Goal: Use online tool/utility: Utilize a website feature to perform a specific function

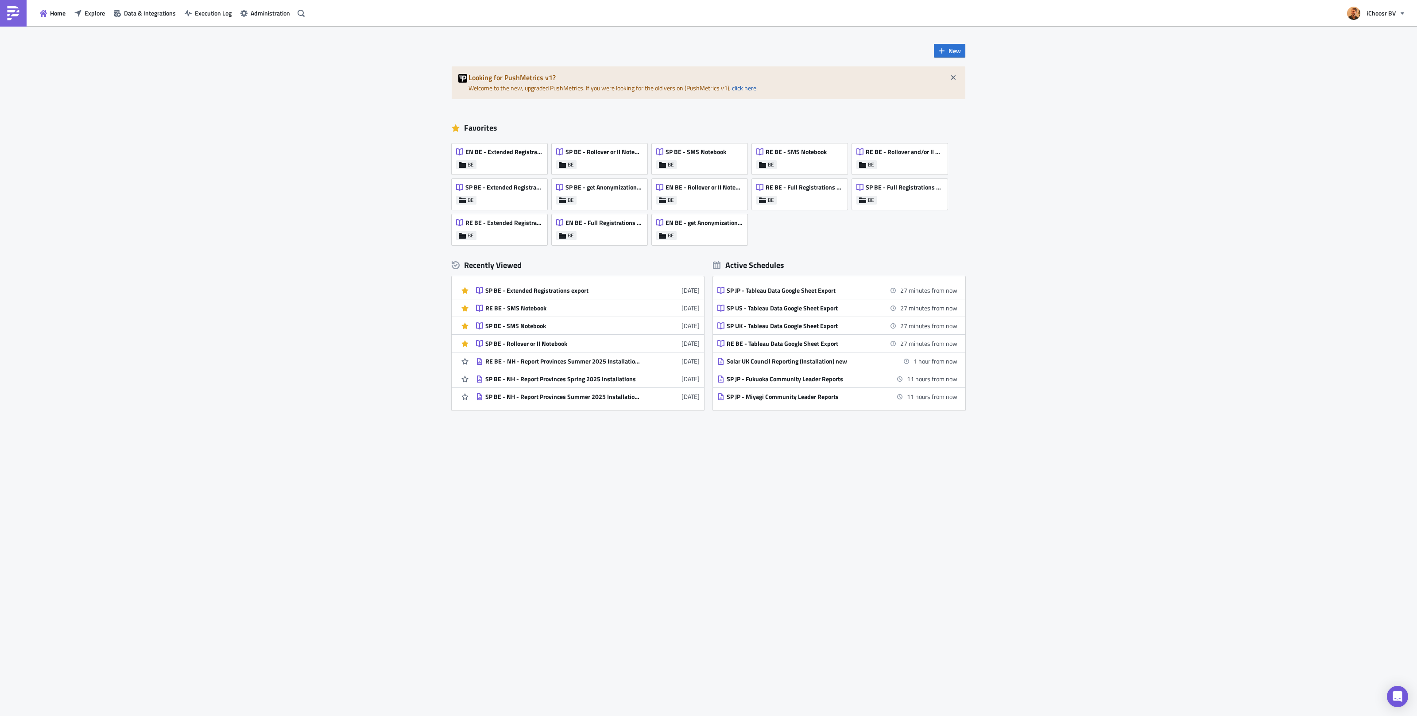
click at [540, 289] on div "SP BE - Extended Registrations export" at bounding box center [562, 290] width 155 height 8
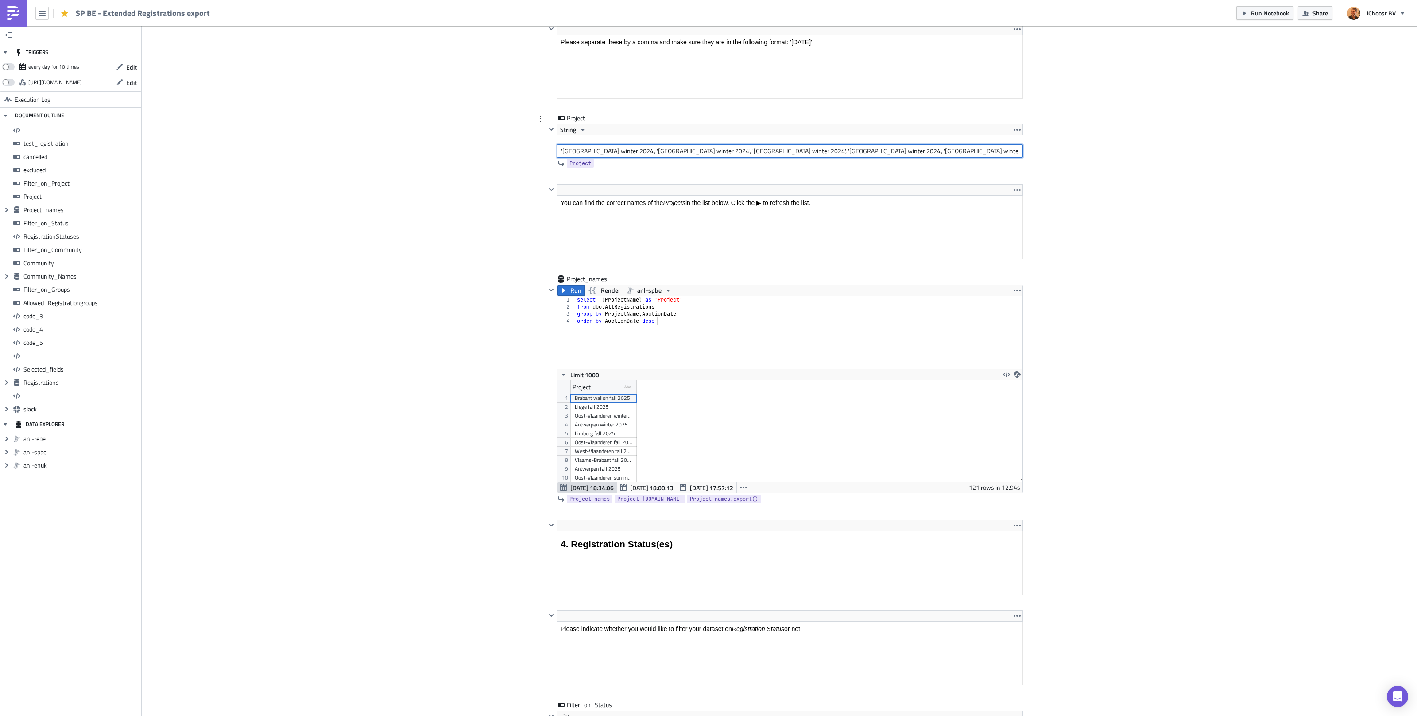
drag, startPoint x: 560, startPoint y: 155, endPoint x: 874, endPoint y: 155, distance: 313.8
click at [874, 155] on input "'[GEOGRAPHIC_DATA] winter 2024', '[GEOGRAPHIC_DATA] winter 2024', '[GEOGRAPHIC_…" at bounding box center [789, 150] width 466 height 13
drag, startPoint x: 618, startPoint y: 156, endPoint x: 722, endPoint y: 154, distance: 103.6
click at [738, 149] on input "'Limburg winter 2024', '[GEOGRAPHIC_DATA] spring 2025', '[GEOGRAPHIC_DATA] 2025…" at bounding box center [789, 150] width 466 height 13
drag, startPoint x: 607, startPoint y: 154, endPoint x: 1270, endPoint y: 194, distance: 664.3
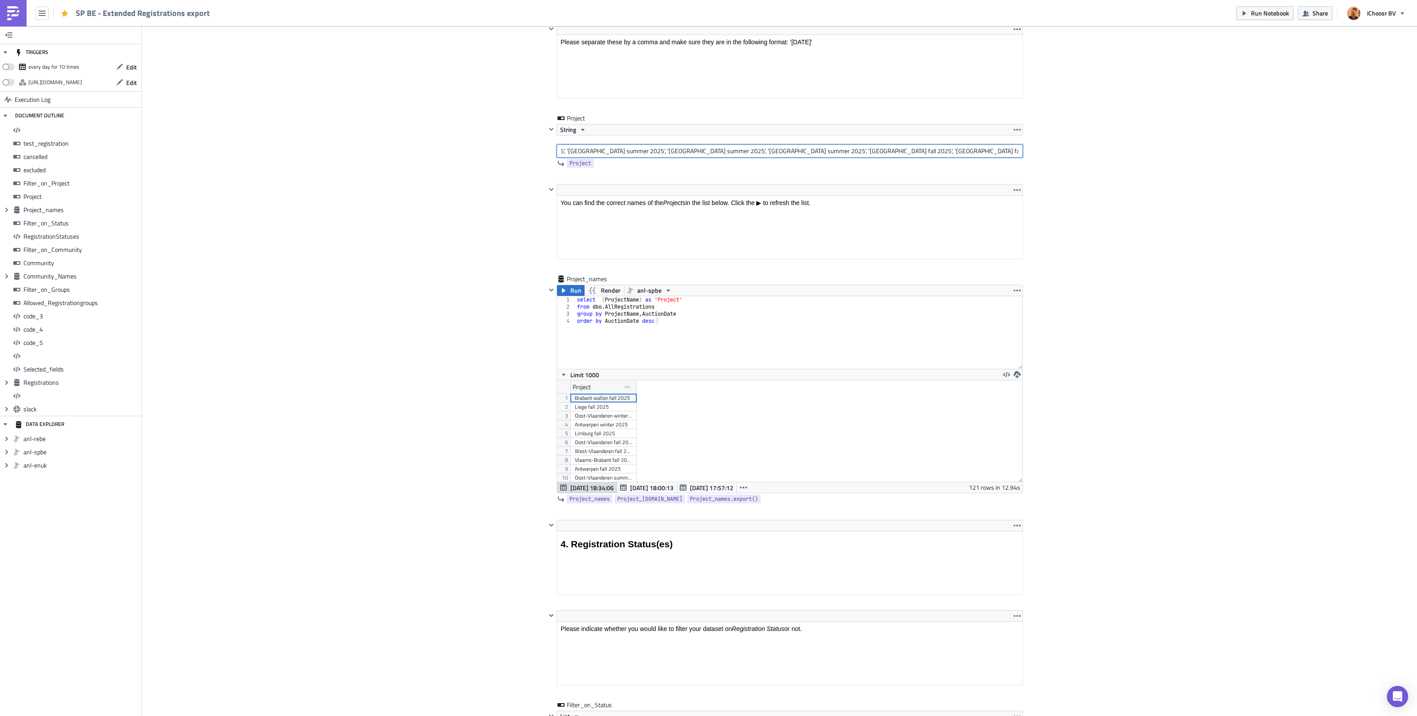
drag, startPoint x: 841, startPoint y: 154, endPoint x: 1190, endPoint y: 164, distance: 349.8
drag, startPoint x: 951, startPoint y: 155, endPoint x: 262, endPoint y: 124, distance: 689.5
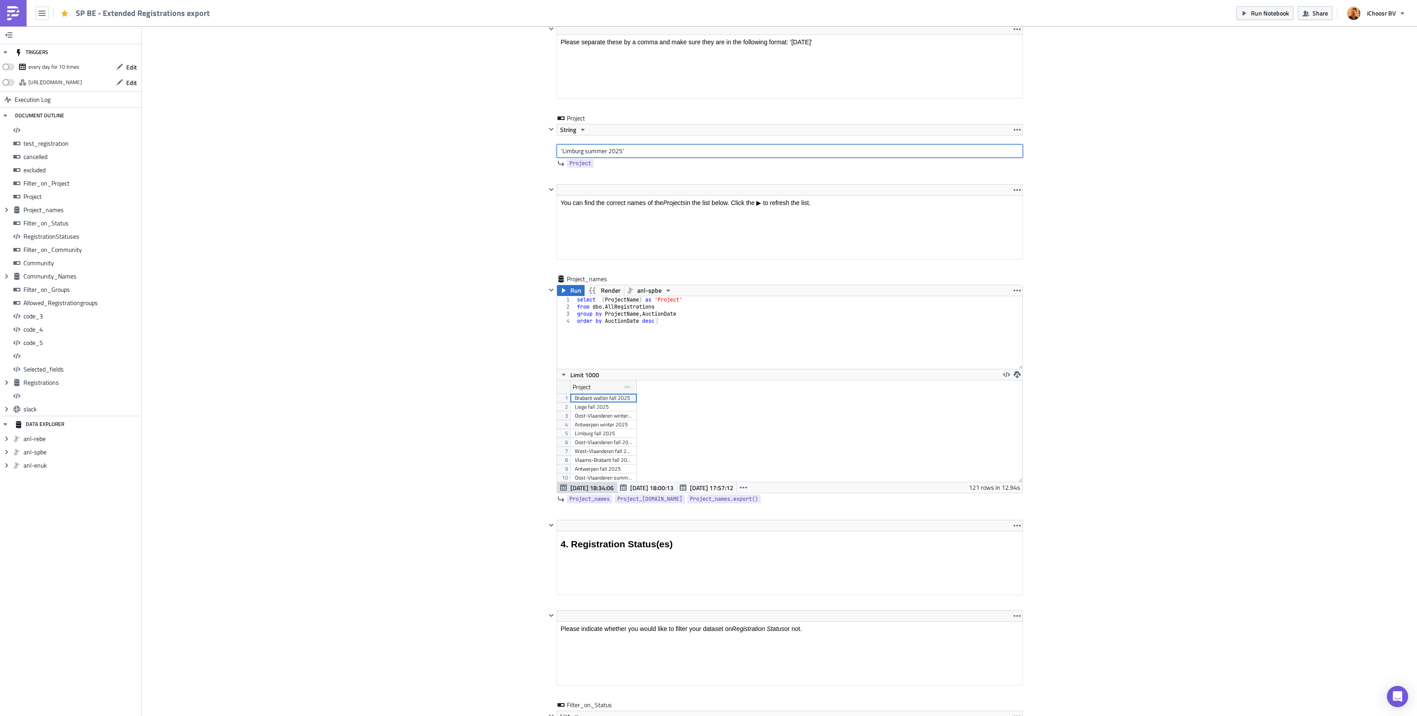
type input "'Limburg summer 2025'"
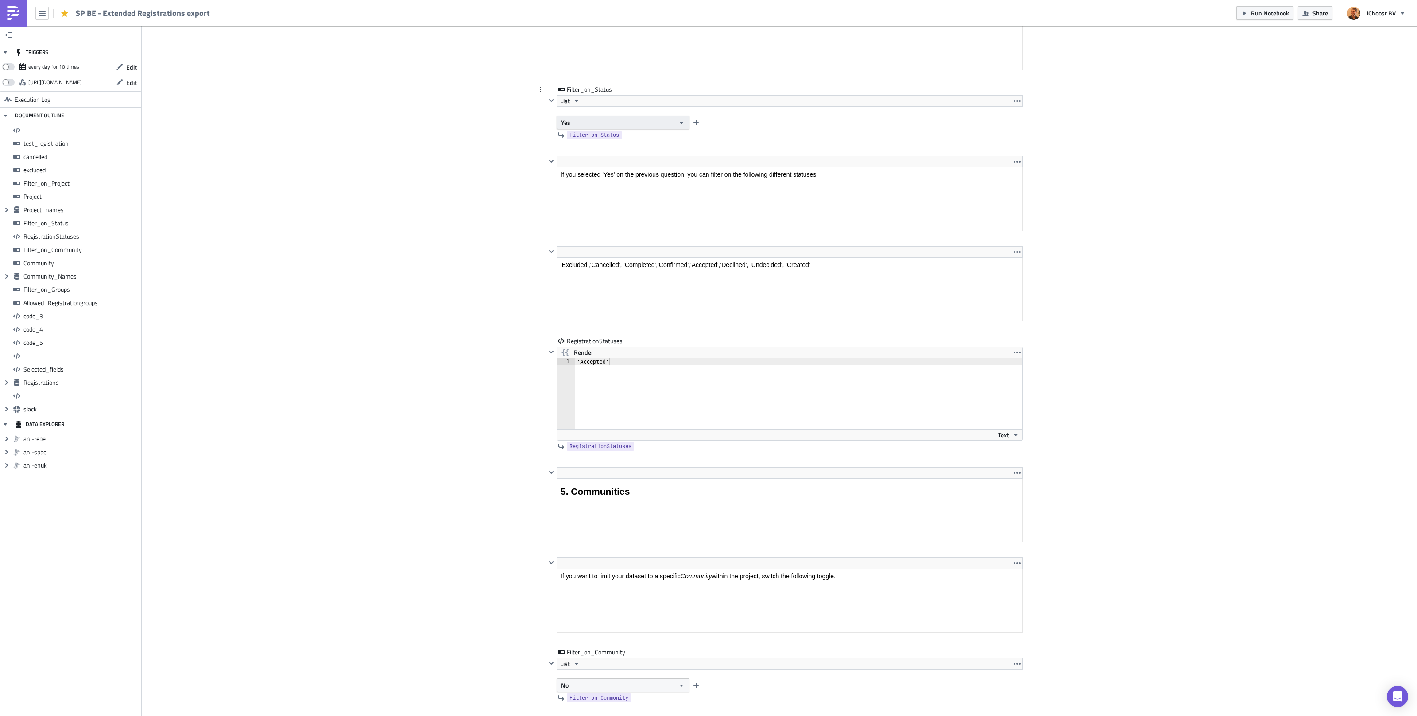
click at [600, 128] on button "Yes" at bounding box center [622, 123] width 133 height 14
click at [590, 155] on div "No" at bounding box center [598, 158] width 73 height 9
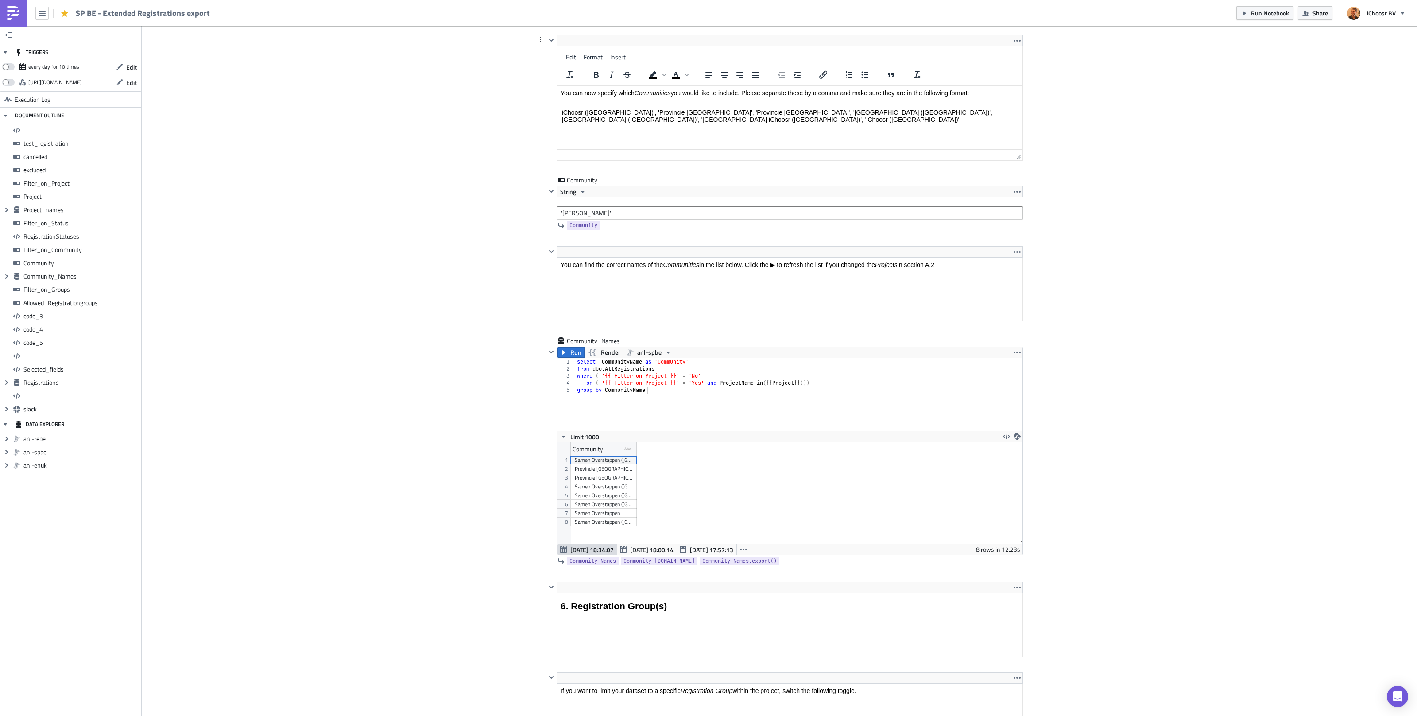
drag, startPoint x: 639, startPoint y: 70, endPoint x: 662, endPoint y: 70, distance: 22.6
click at [662, 86] on html "You can now specify which Communities you would like to include. Please separat…" at bounding box center [789, 106] width 465 height 41
drag, startPoint x: 639, startPoint y: 109, endPoint x: 716, endPoint y: 108, distance: 77.0
click at [716, 109] on p "'iChoosr ([GEOGRAPHIC_DATA])', 'Provincie [GEOGRAPHIC_DATA]', 'Provincie [GEOGR…" at bounding box center [789, 116] width 458 height 14
copy p "'Provincie [GEOGRAPHIC_DATA]'"
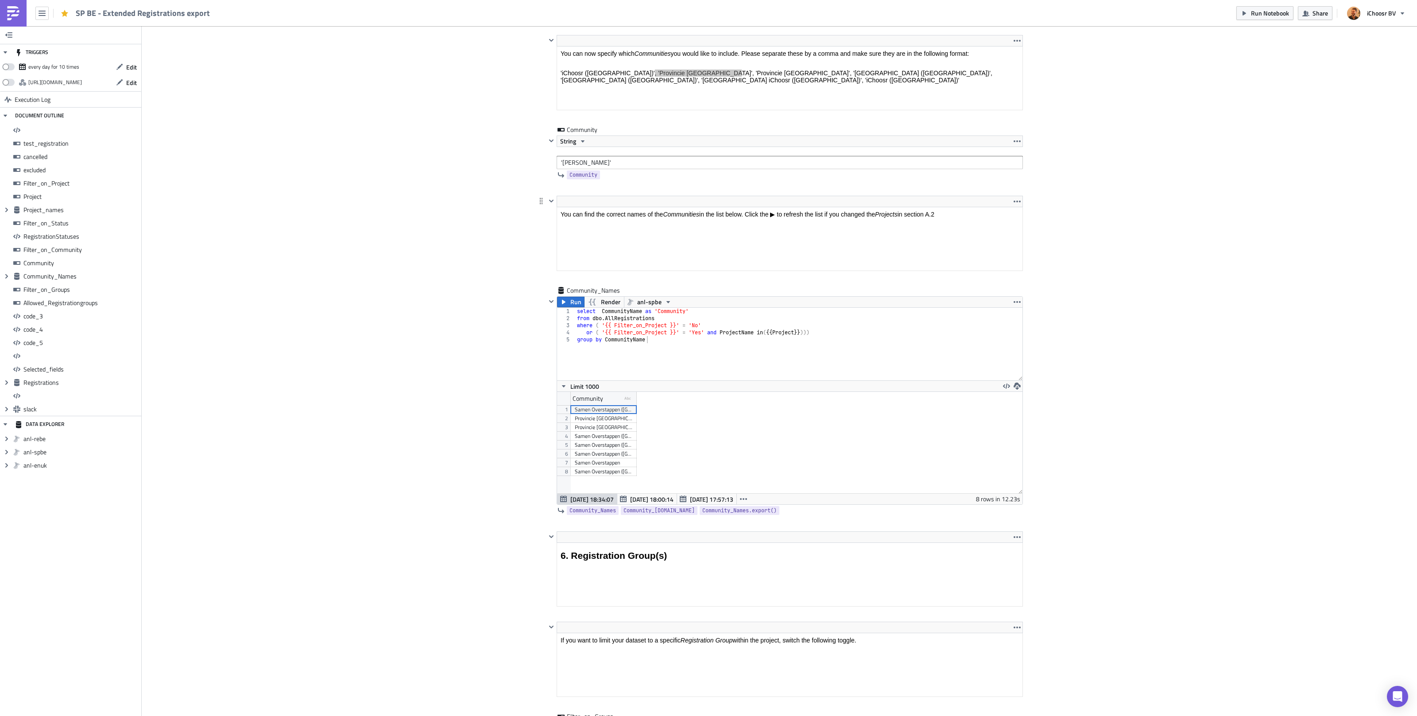
drag, startPoint x: 1140, startPoint y: 425, endPoint x: 583, endPoint y: 209, distance: 597.3
click at [583, 209] on html "You can find the correct names of the Communities in the list below. Click the …" at bounding box center [789, 214] width 465 height 14
click at [589, 169] on input "'[PERSON_NAME]'" at bounding box center [789, 162] width 466 height 13
click at [588, 169] on input "'[PERSON_NAME]'" at bounding box center [789, 162] width 466 height 13
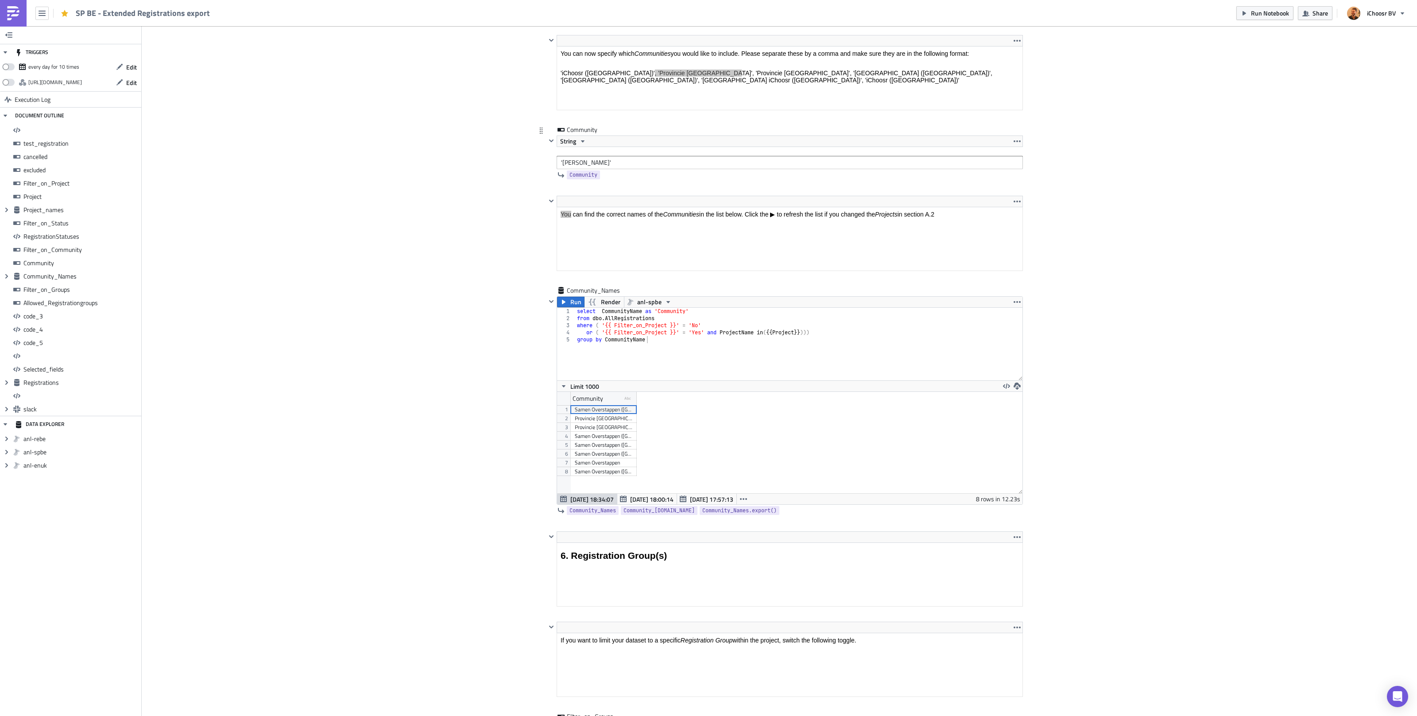
click at [588, 169] on input "'[PERSON_NAME]'" at bounding box center [789, 162] width 466 height 13
type input "'Provincie [GEOGRAPHIC_DATA]'"
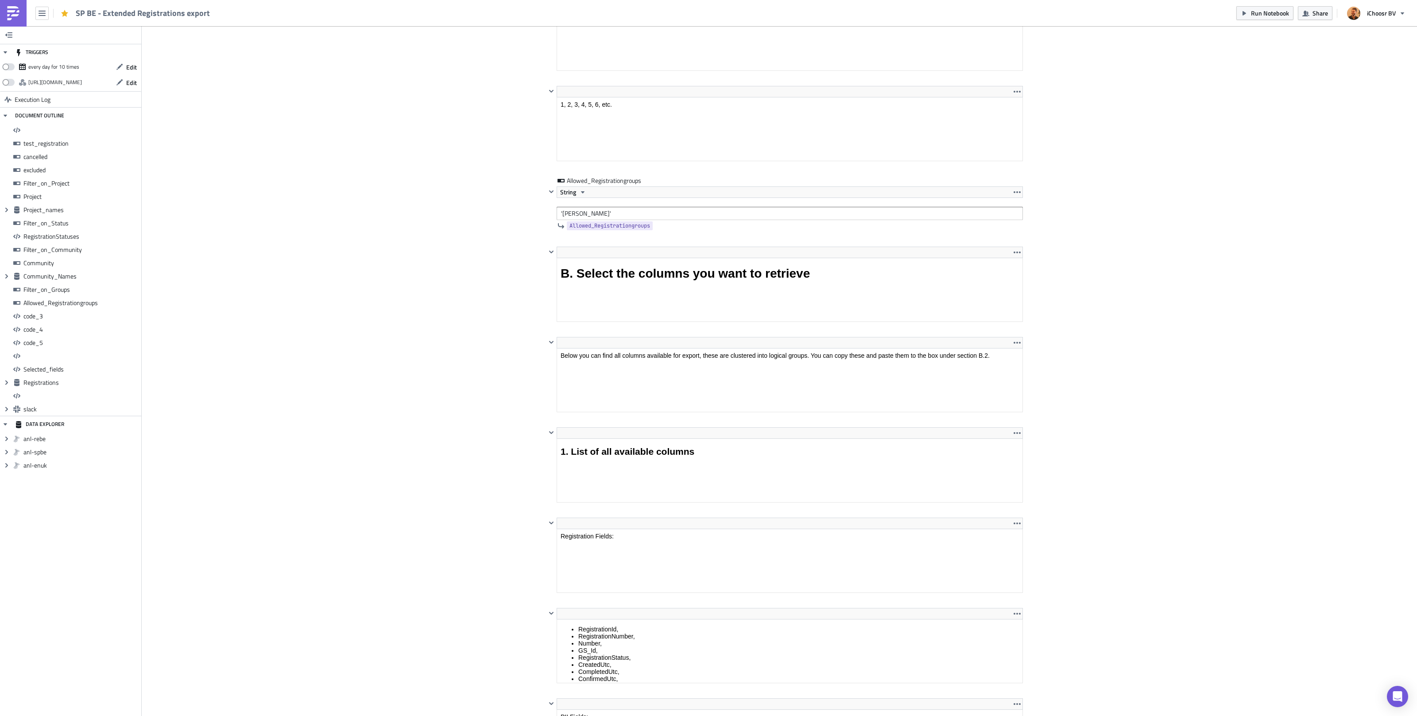
scroll to position [4181, 0]
click at [566, 221] on input "'[PERSON_NAME]'" at bounding box center [789, 214] width 466 height 13
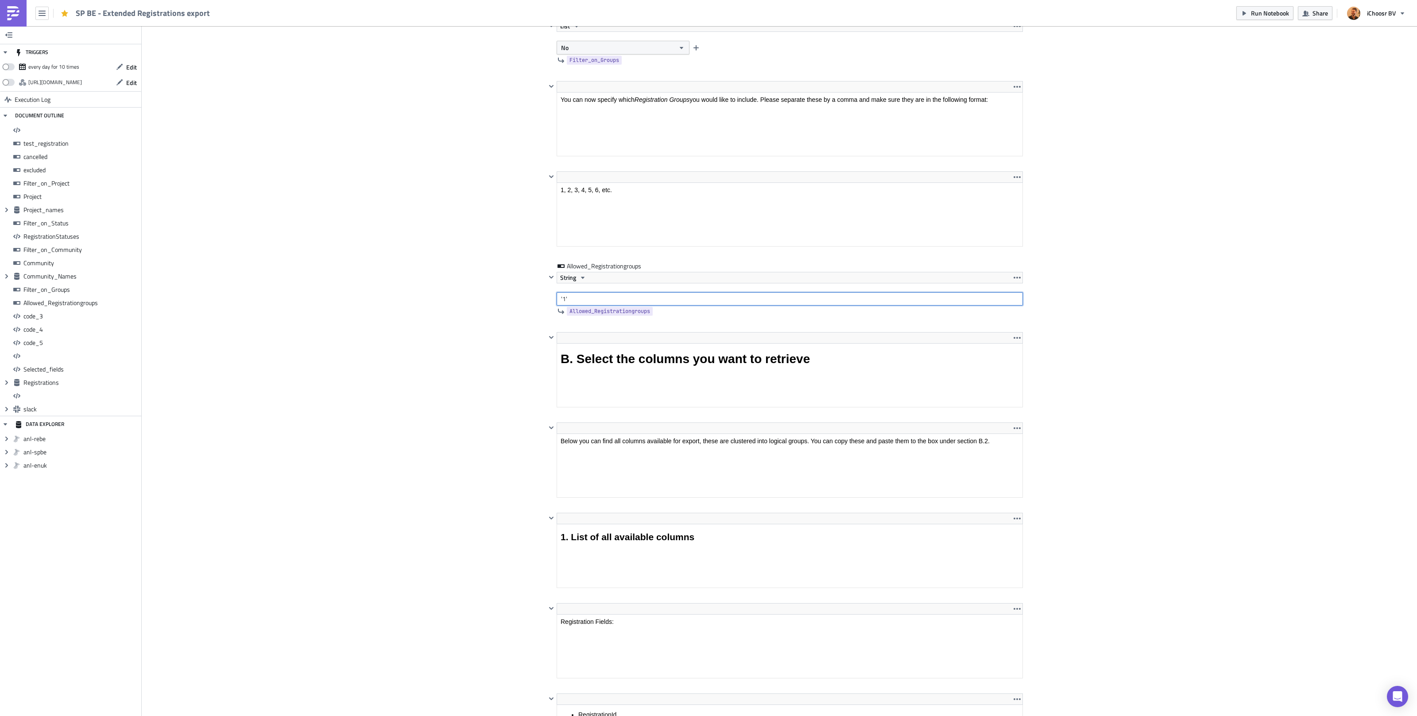
scroll to position [4095, 0]
click at [567, 307] on input "'1'" at bounding box center [789, 300] width 466 height 13
click at [568, 307] on input "'1'" at bounding box center [789, 300] width 466 height 13
click at [469, 256] on div "Cover Image BE Execution Log SP BE - Extended Registrations export <h1>All regi…" at bounding box center [779, 326] width 1275 height 8790
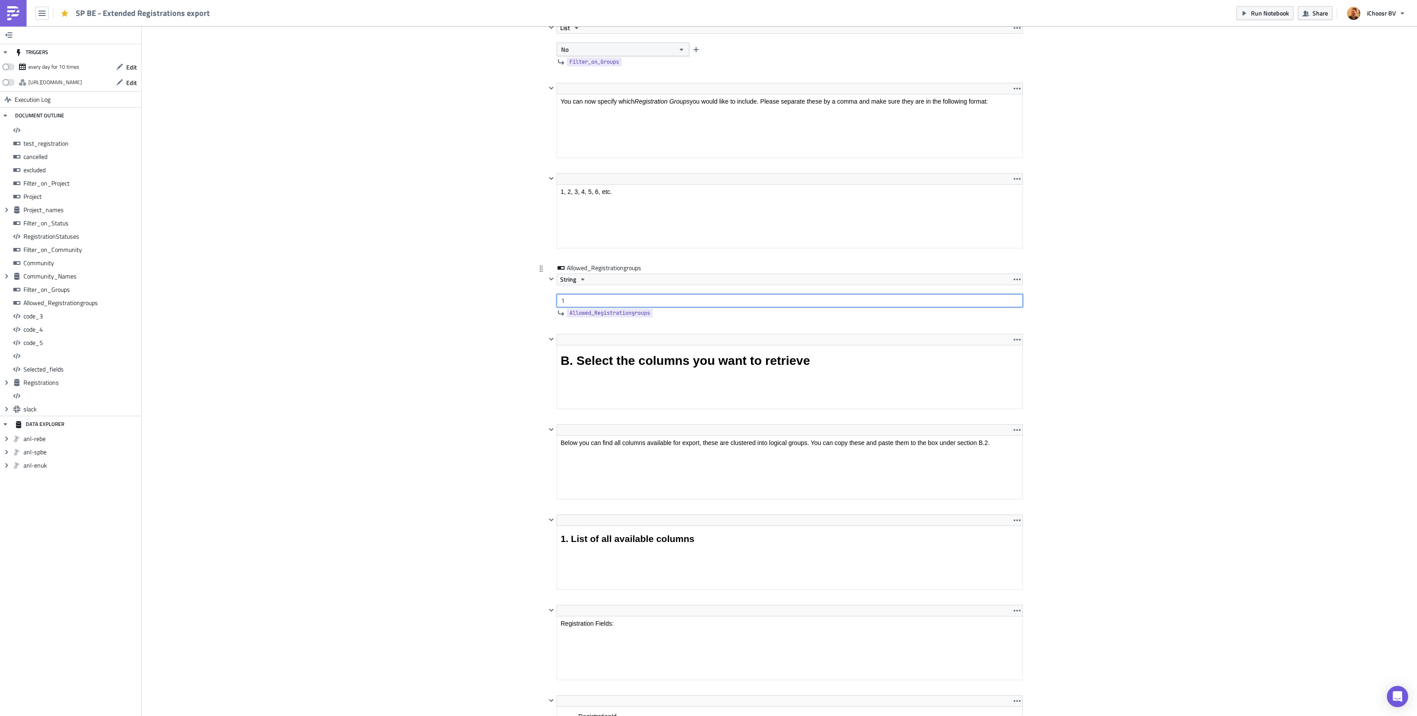
click at [589, 307] on input "1" at bounding box center [789, 300] width 466 height 13
type input "1, 2, 3, 4, 5"
drag, startPoint x: 509, startPoint y: 250, endPoint x: 511, endPoint y: 260, distance: 10.3
click at [510, 250] on div "Cover Image BE Execution Log SP BE - Extended Registrations export <h1>All regi…" at bounding box center [779, 326] width 1275 height 8790
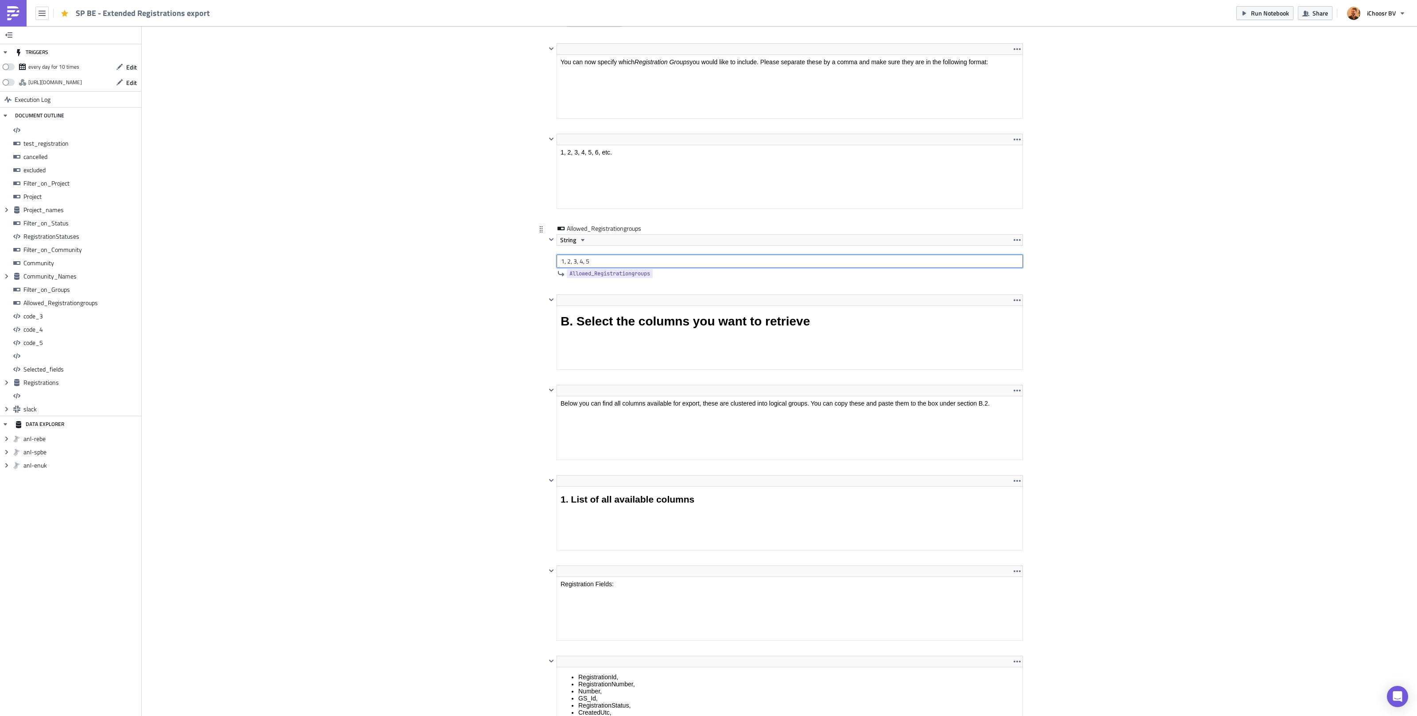
click at [561, 268] on input "1, 2, 3, 4, 5" at bounding box center [789, 261] width 466 height 13
click at [418, 294] on div "Cover Image BE Execution Log SP BE - Extended Registrations export <h1>All regi…" at bounding box center [779, 287] width 1275 height 8790
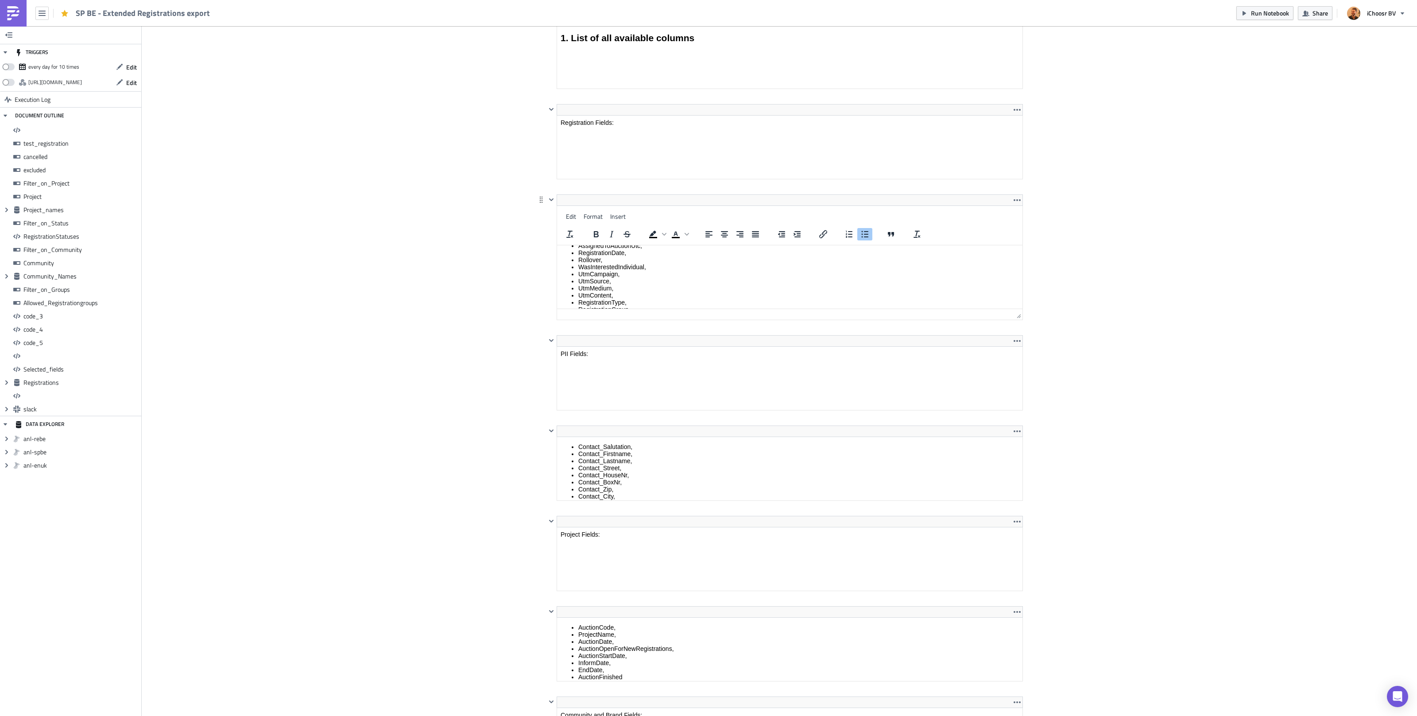
scroll to position [0, 0]
drag, startPoint x: 579, startPoint y: 270, endPoint x: 581, endPoint y: 230, distance: 39.5
click at [581, 245] on html "RegistrationId, RegistrationNumber, Number, GS_Id, RegistrationStatus, CreatedU…" at bounding box center [789, 329] width 465 height 168
click at [599, 274] on li "GS_Id," at bounding box center [798, 276] width 440 height 7
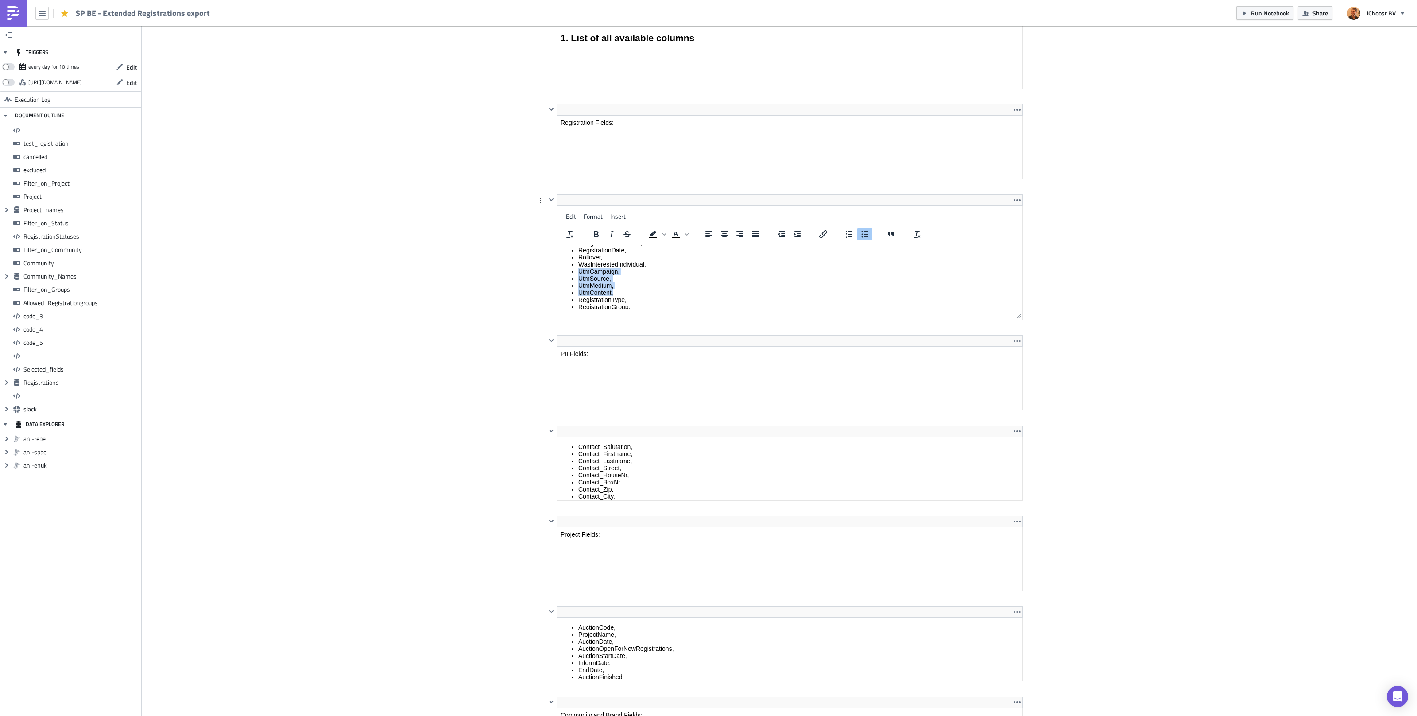
drag, startPoint x: 578, startPoint y: 267, endPoint x: 614, endPoint y: 282, distance: 39.1
click at [614, 282] on ul "RegistrationId, RegistrationNumber, Number, GS_Id, RegistrationStatus, CreatedU…" at bounding box center [789, 254] width 458 height 156
copy ul "UtmCampaign, UtmSource, UtmMedium, UtmContent,"
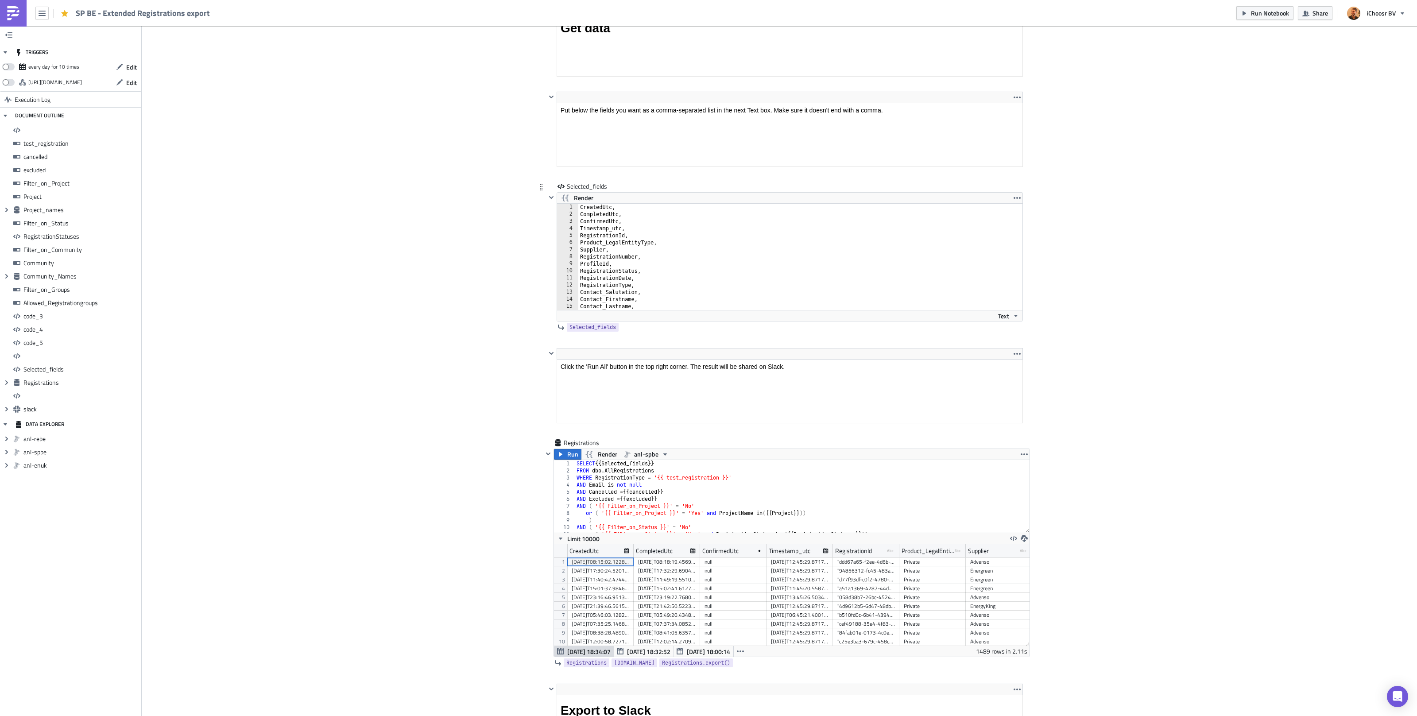
scroll to position [7574, 0]
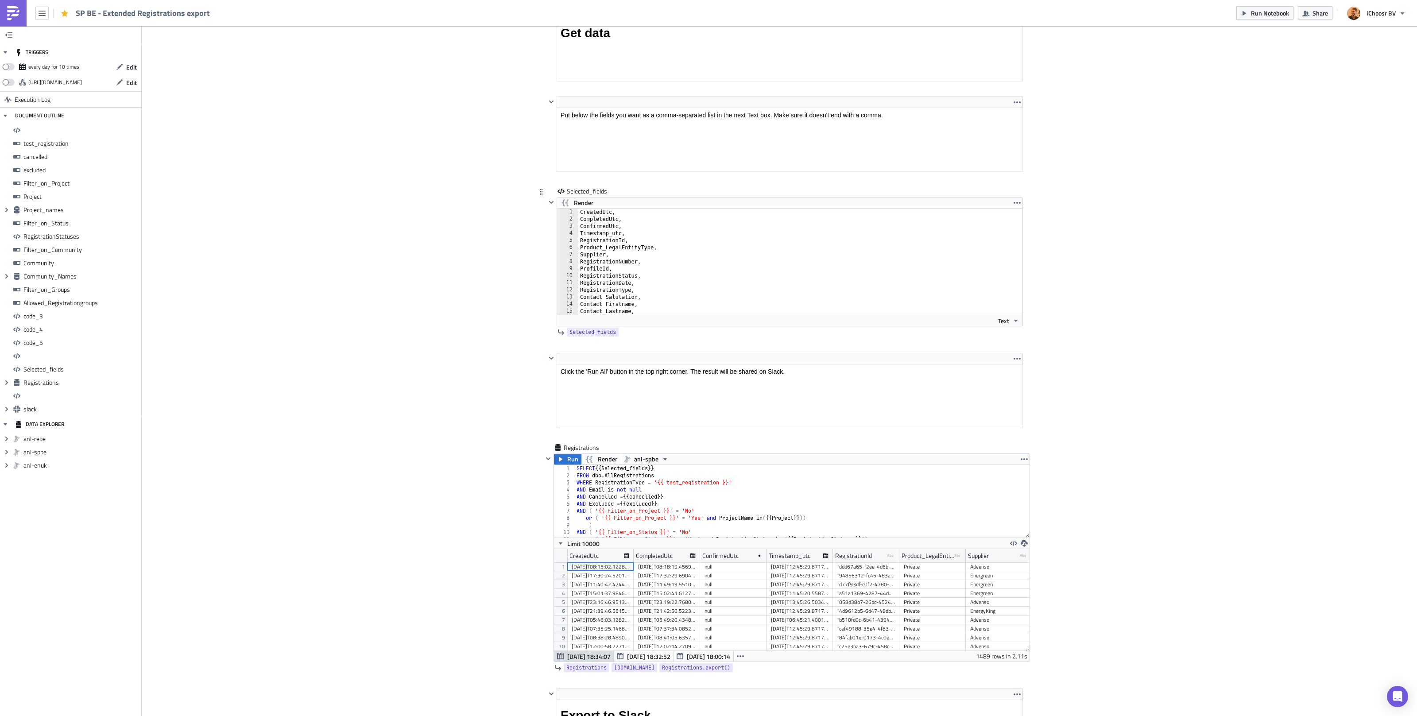
type textarea "Product_LegalEntityType,"
click at [660, 266] on div "CreatedUtc, CompletedUtc, ConfirmedUtc, Timestamp_utc, RegistrationId, Product_…" at bounding box center [805, 269] width 455 height 120
type textarea "UtmContent,"
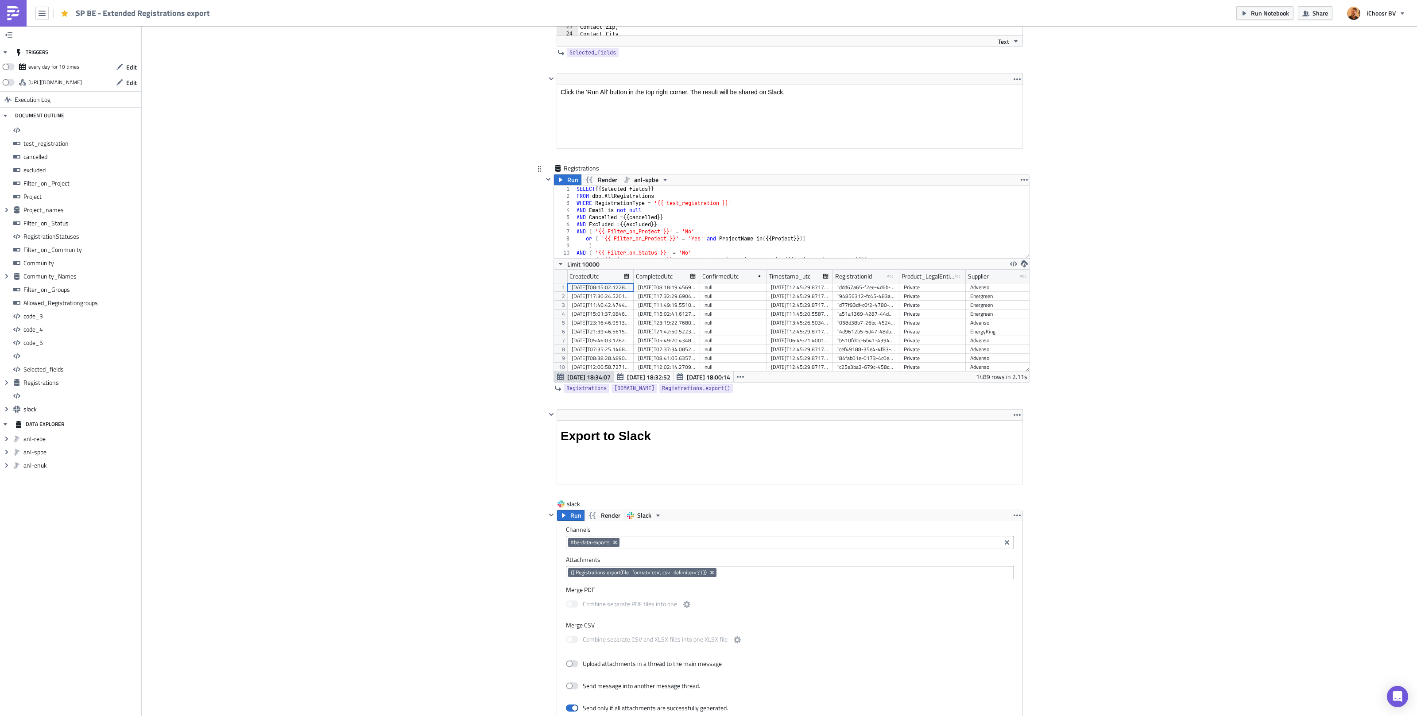
scroll to position [7802, 0]
click at [569, 186] on span "Run" at bounding box center [572, 180] width 11 height 11
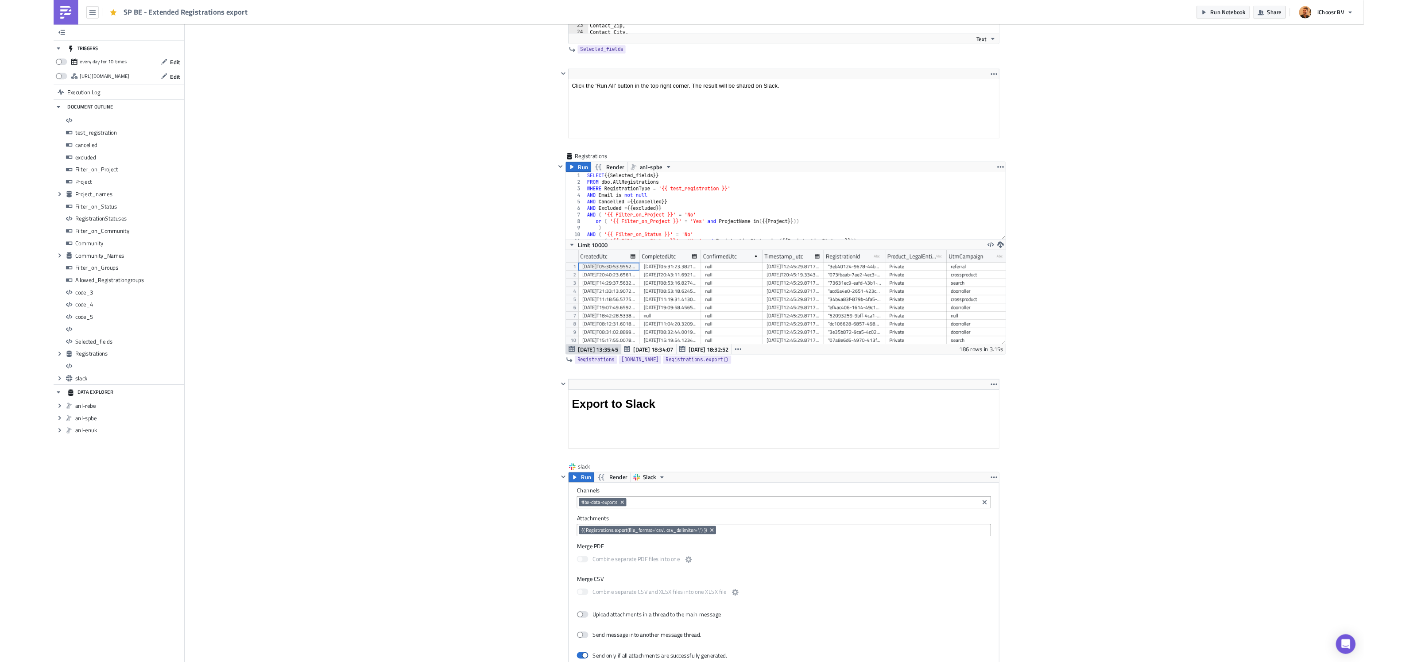
scroll to position [101, 475]
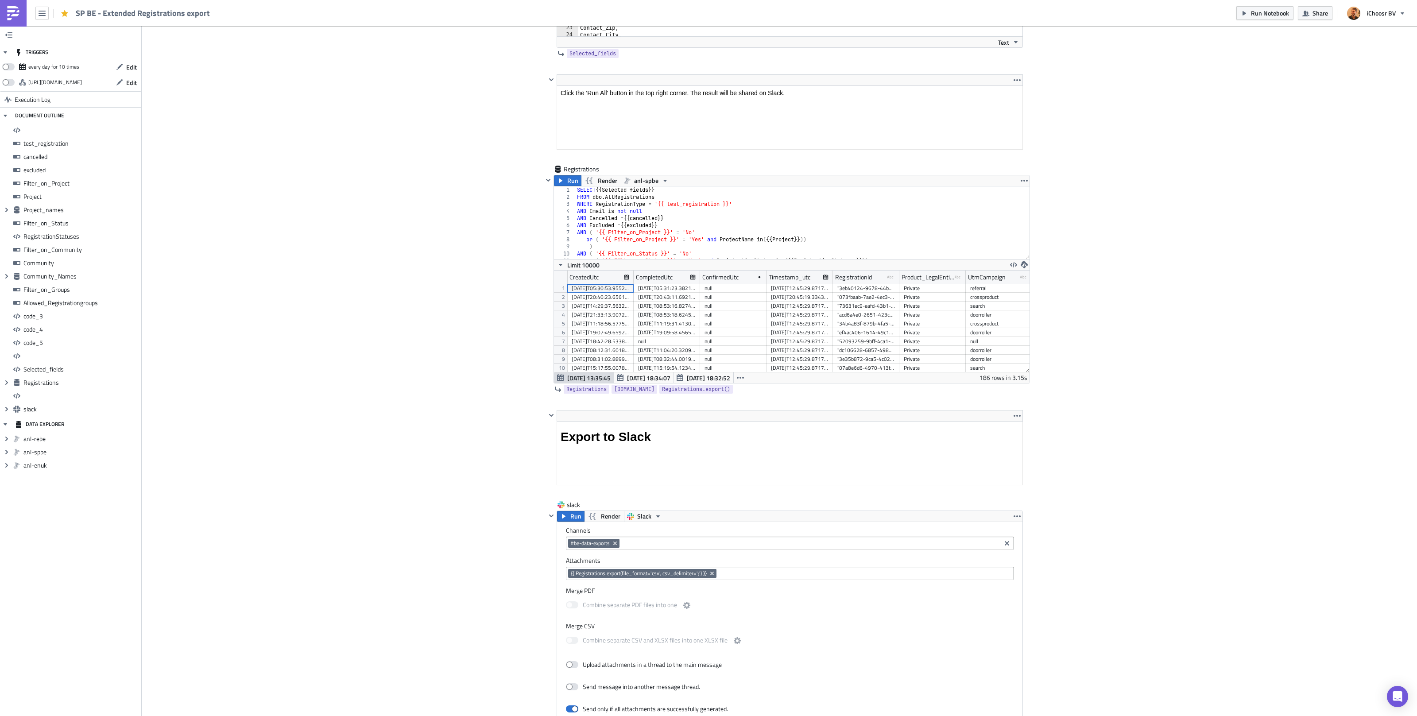
click at [1267, 15] on span "Run Notebook" at bounding box center [1270, 12] width 38 height 9
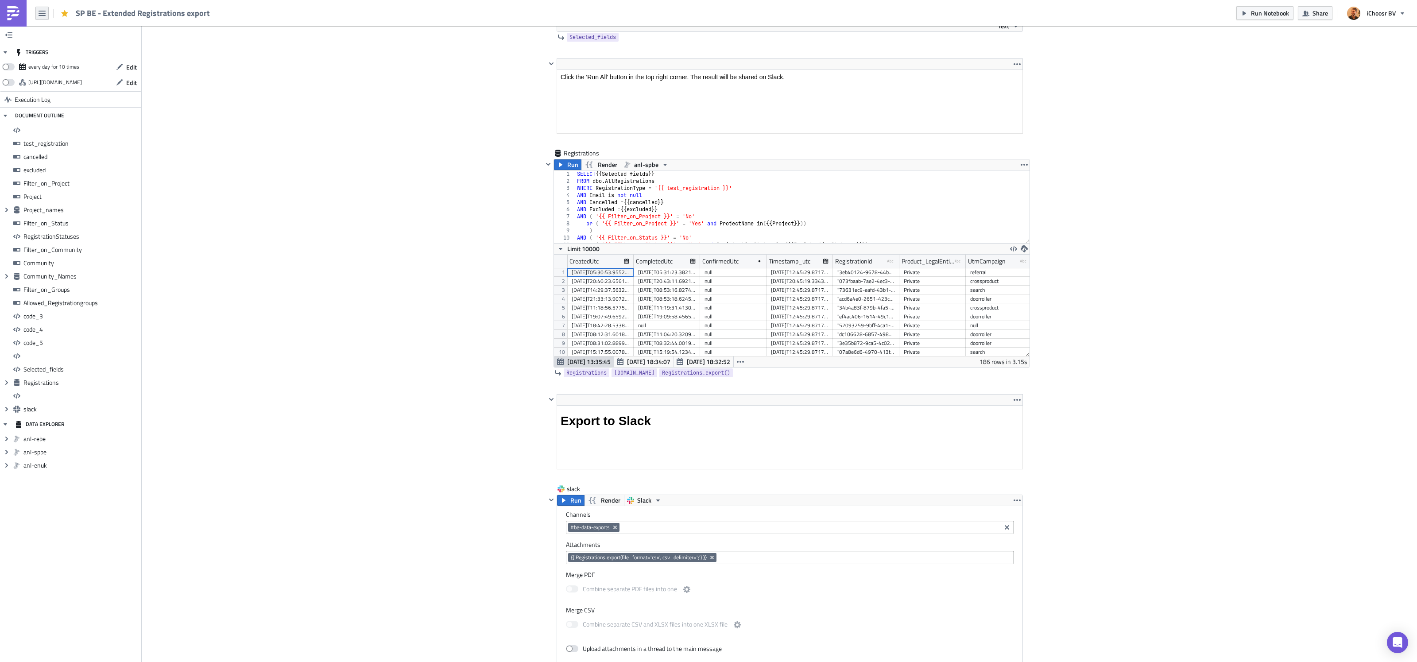
click at [37, 15] on button "button" at bounding box center [41, 13] width 13 height 13
click at [66, 50] on div "Home" at bounding box center [80, 48] width 59 height 9
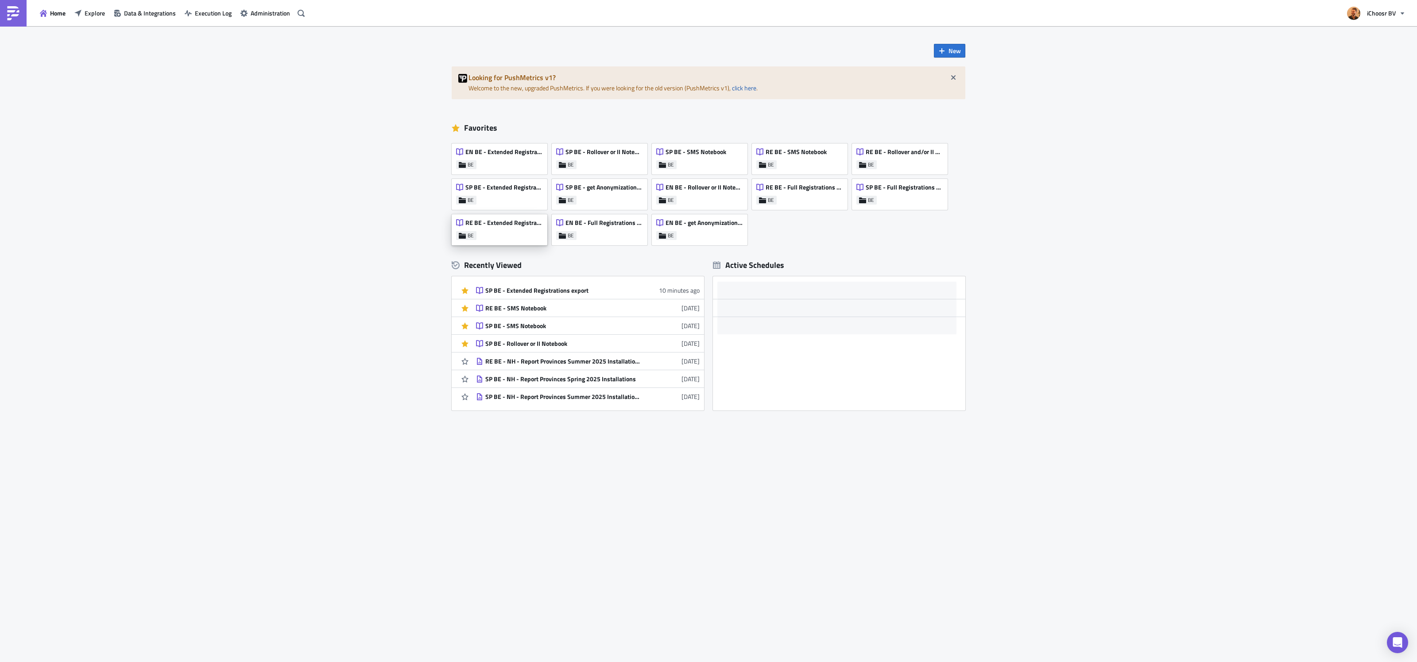
click at [490, 235] on div "RE BE - Extended Registrations export BE" at bounding box center [500, 229] width 96 height 31
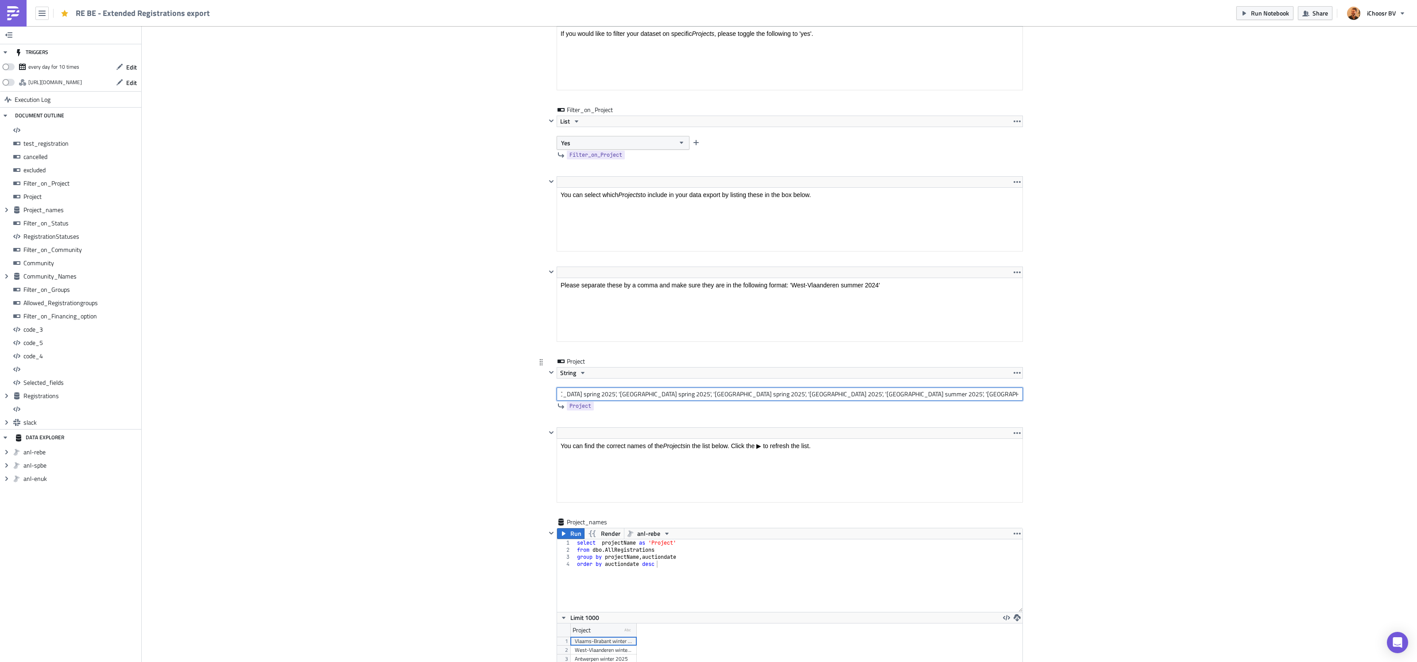
drag, startPoint x: 560, startPoint y: 403, endPoint x: 763, endPoint y: 401, distance: 202.3
click at [763, 401] on input "'Oost-Vlaanderen winter 2024', 'West-Vlaanderen winter 2024', 'Antwerpen winter…" at bounding box center [789, 393] width 466 height 13
drag, startPoint x: 625, startPoint y: 397, endPoint x: 1170, endPoint y: 403, distance: 544.5
type input "'Limburg summer 2025'"
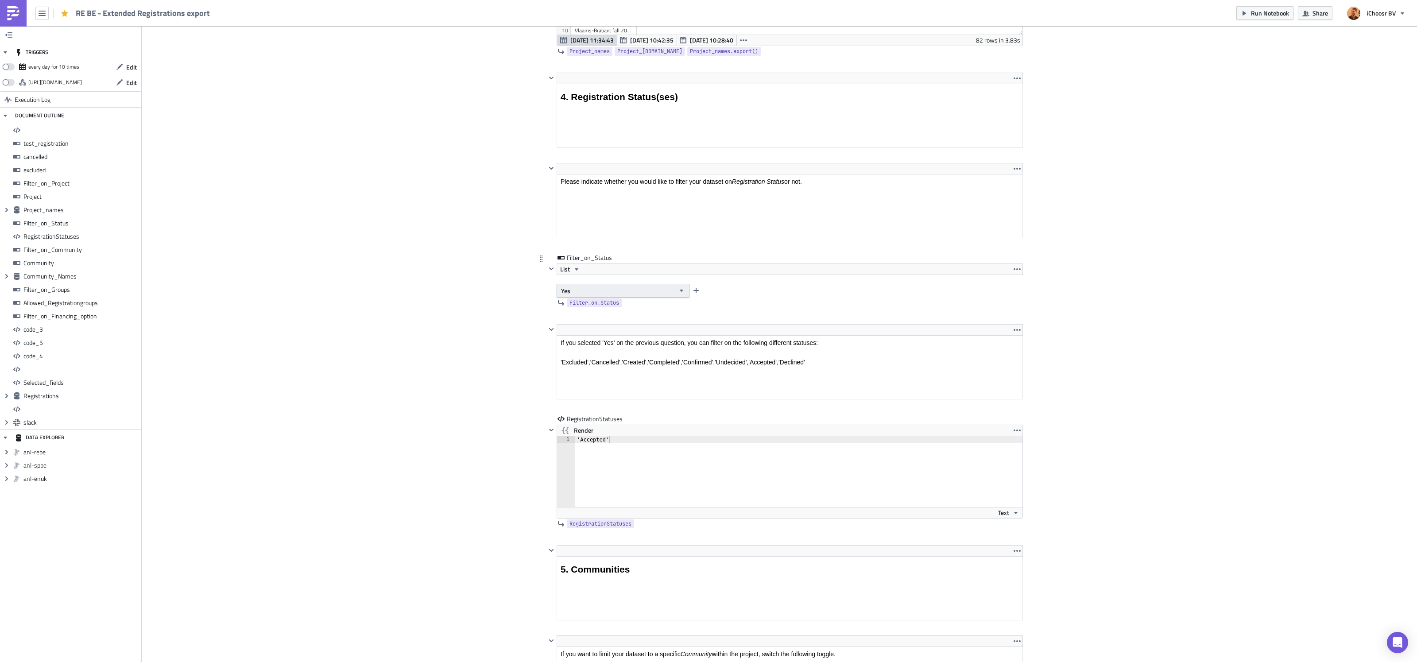
click at [608, 297] on button "Yes" at bounding box center [622, 291] width 133 height 14
click at [584, 326] on div "No" at bounding box center [598, 326] width 73 height 9
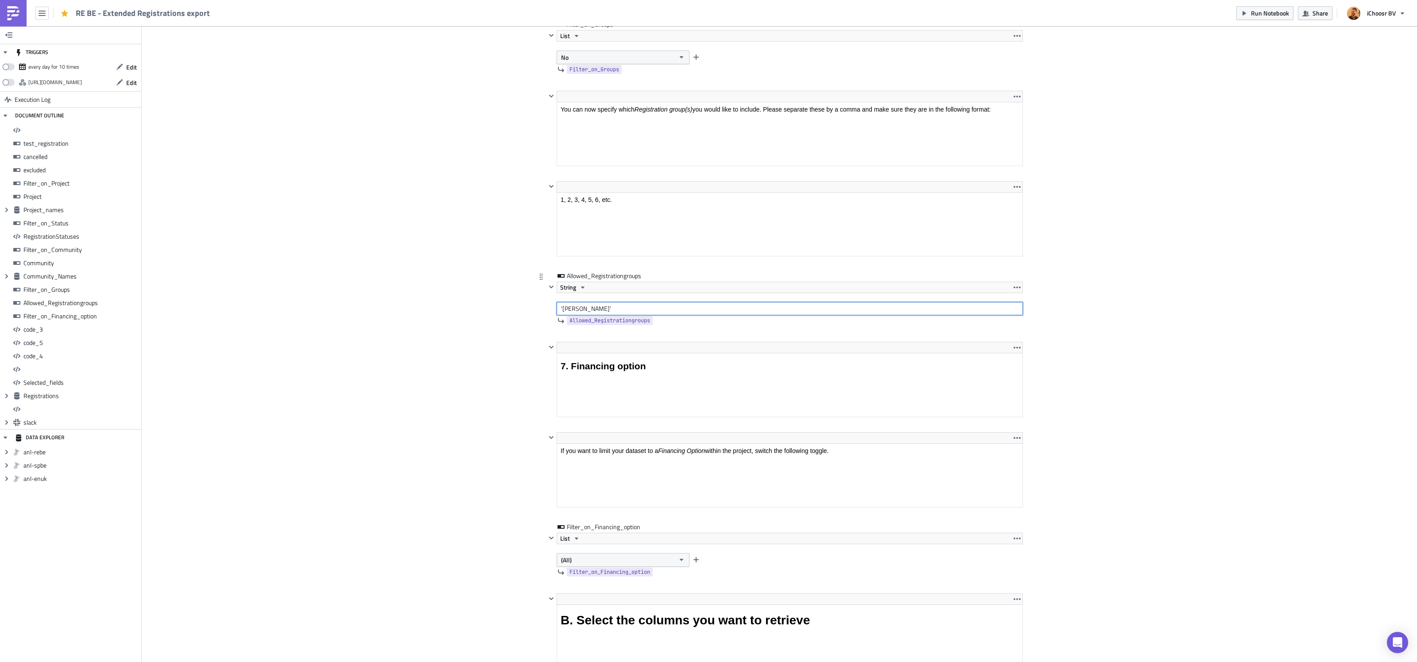
click at [566, 315] on input "'[PERSON_NAME]'" at bounding box center [789, 308] width 466 height 13
type input "'1, 2, 3, 4'"
click at [490, 329] on div "Cover Image BE Execution Log RE BE - Extended Registrations export <h1>All regi…" at bounding box center [779, 242] width 1275 height 8574
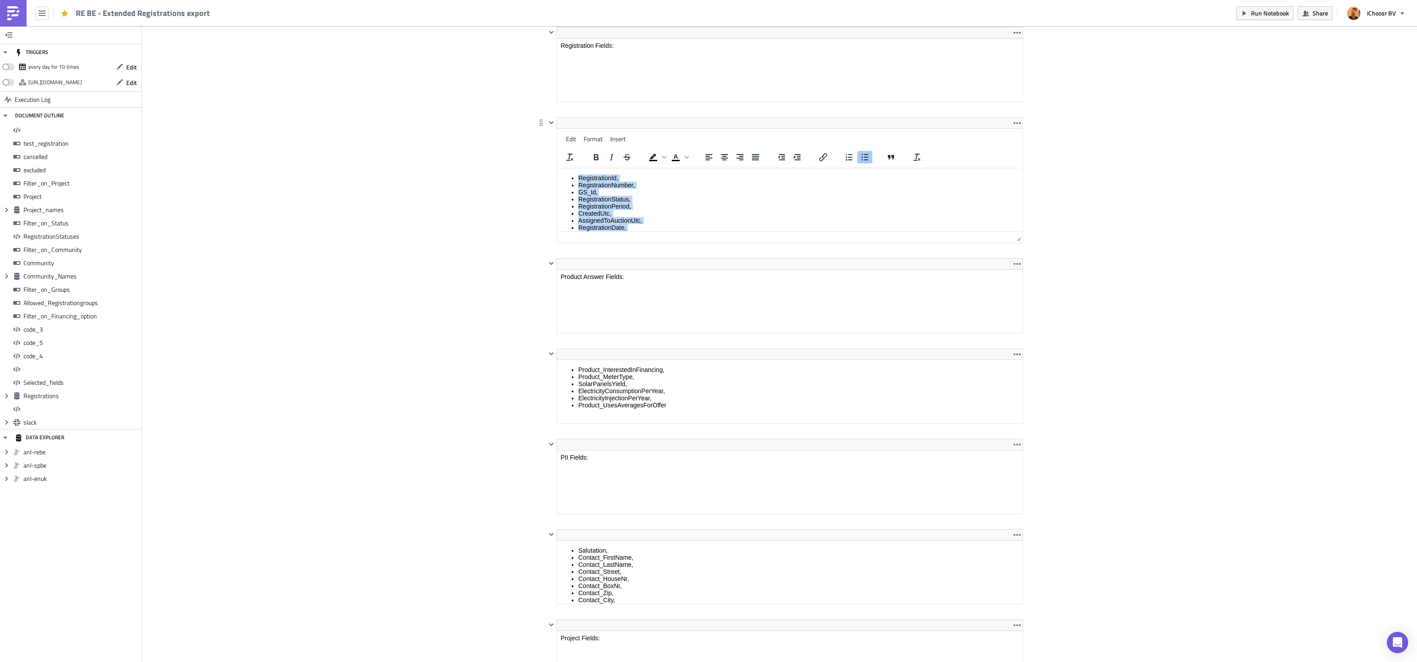
drag, startPoint x: 578, startPoint y: 177, endPoint x: 585, endPoint y: 140, distance: 37.9
click at [585, 168] on html "RegistrationId, RegistrationNumber, GS_Id, RegistrationStatus, RegistrationPeri…" at bounding box center [789, 234] width 465 height 133
click at [584, 206] on li "RegistrationPeriod," at bounding box center [798, 205] width 440 height 7
drag, startPoint x: 579, startPoint y: 198, endPoint x: 613, endPoint y: 215, distance: 38.0
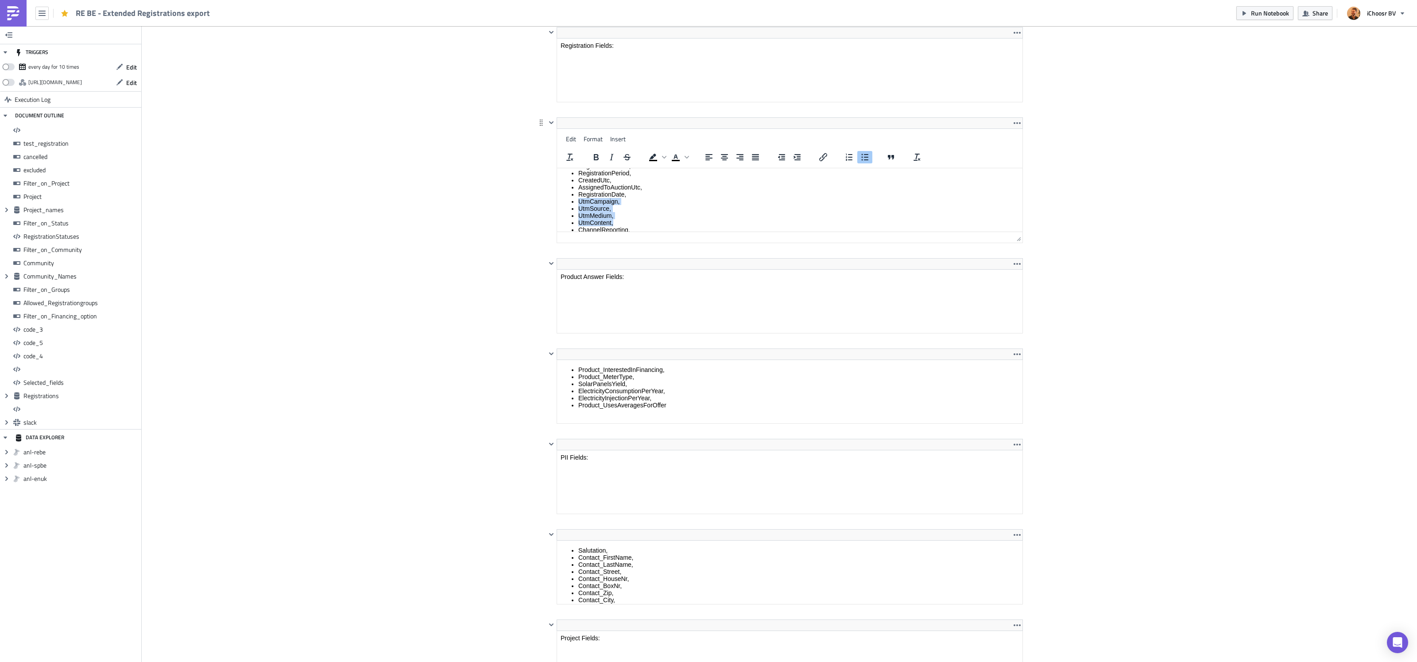
click at [613, 215] on ul "RegistrationId, RegistrationNumber, GS_Id, RegistrationStatus, RegistrationPeri…" at bounding box center [789, 201] width 458 height 120
copy ul "UtmCampaign, UtmSource, UtmMedium, UtmContent,"
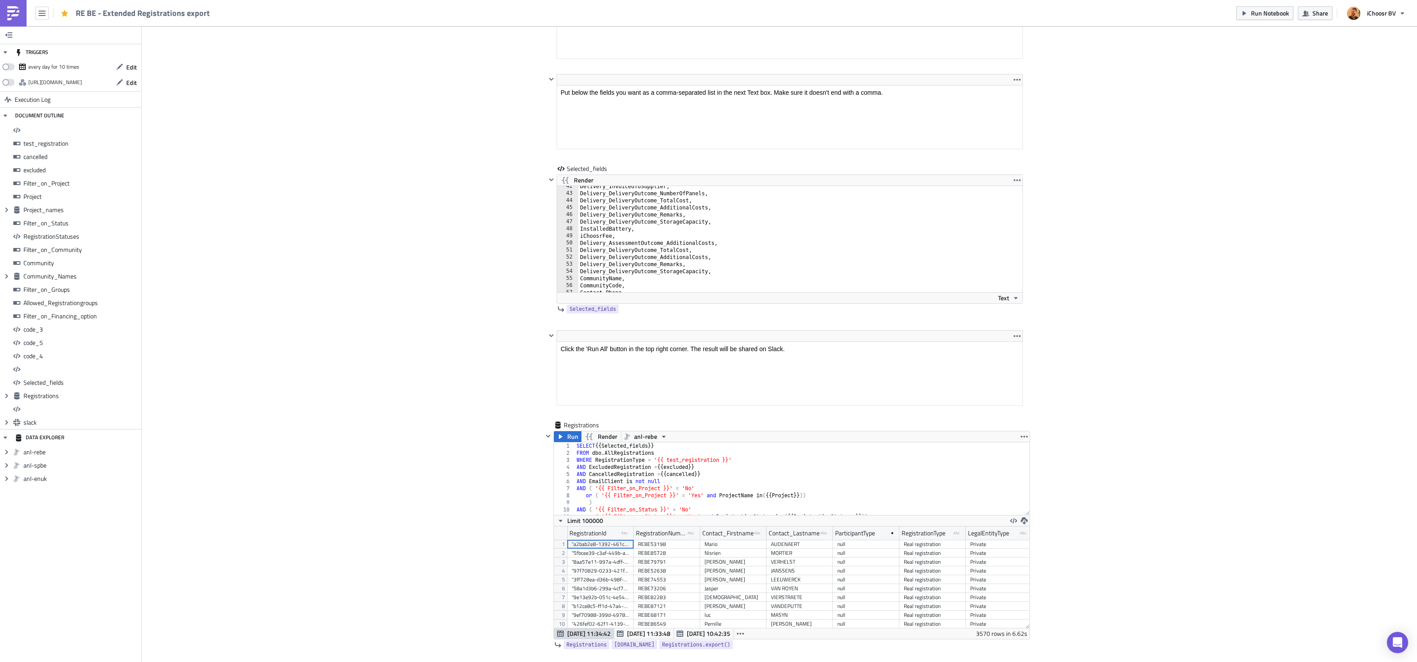
scroll to position [317, 0]
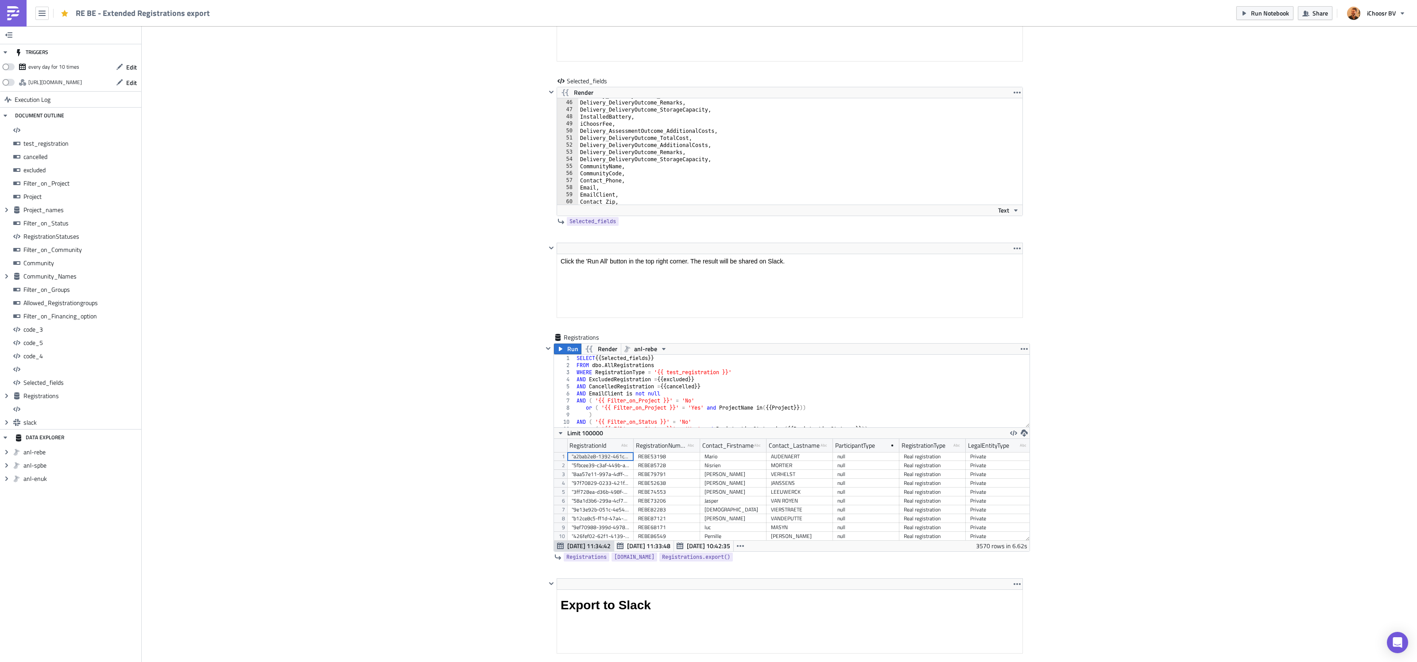
scroll to position [7533, 0]
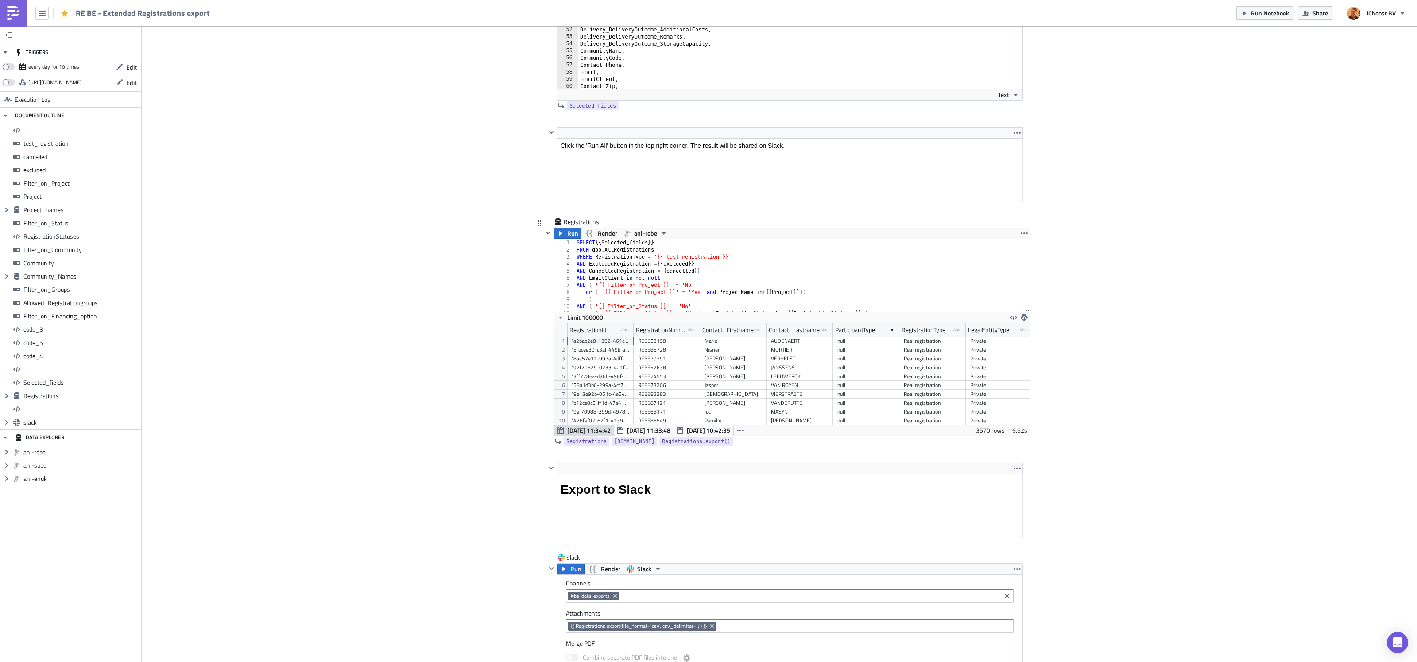
type textarea ")"
click at [569, 246] on div "1" at bounding box center [564, 242] width 21 height 7
click at [567, 239] on span "Run" at bounding box center [572, 233] width 11 height 11
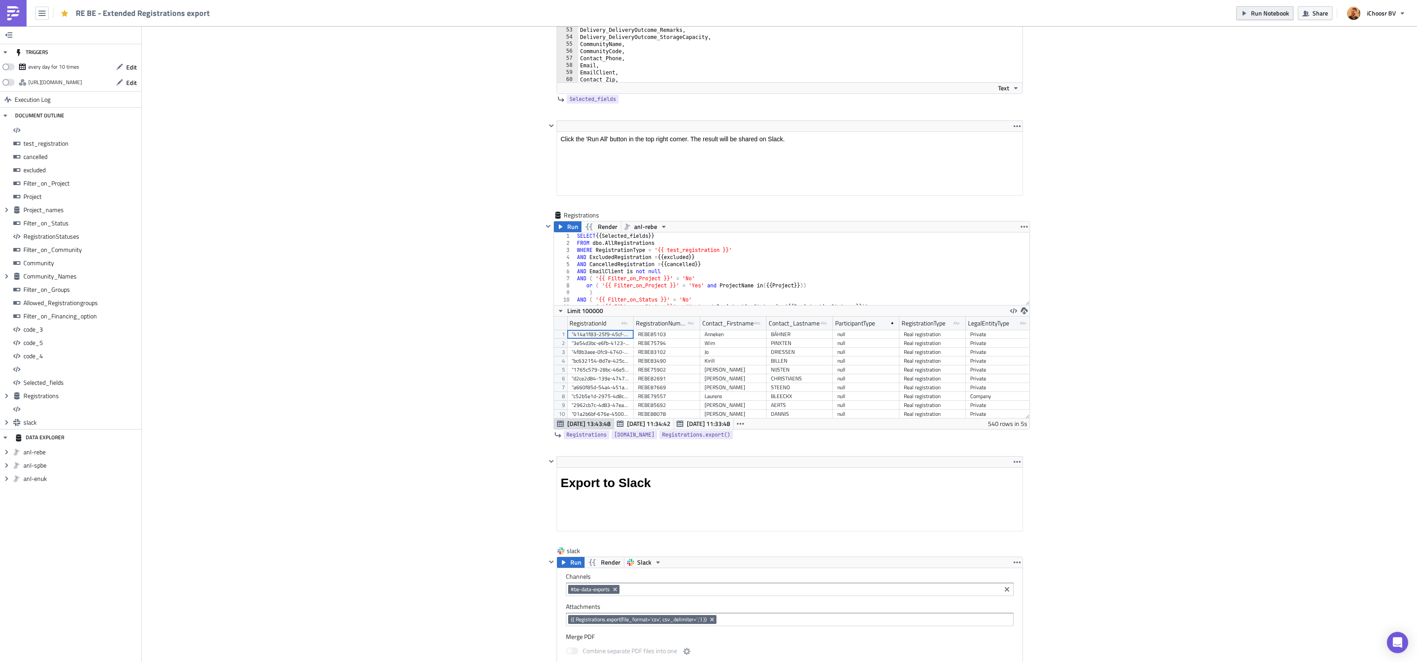
click at [1259, 12] on span "Run Notebook" at bounding box center [1270, 12] width 38 height 9
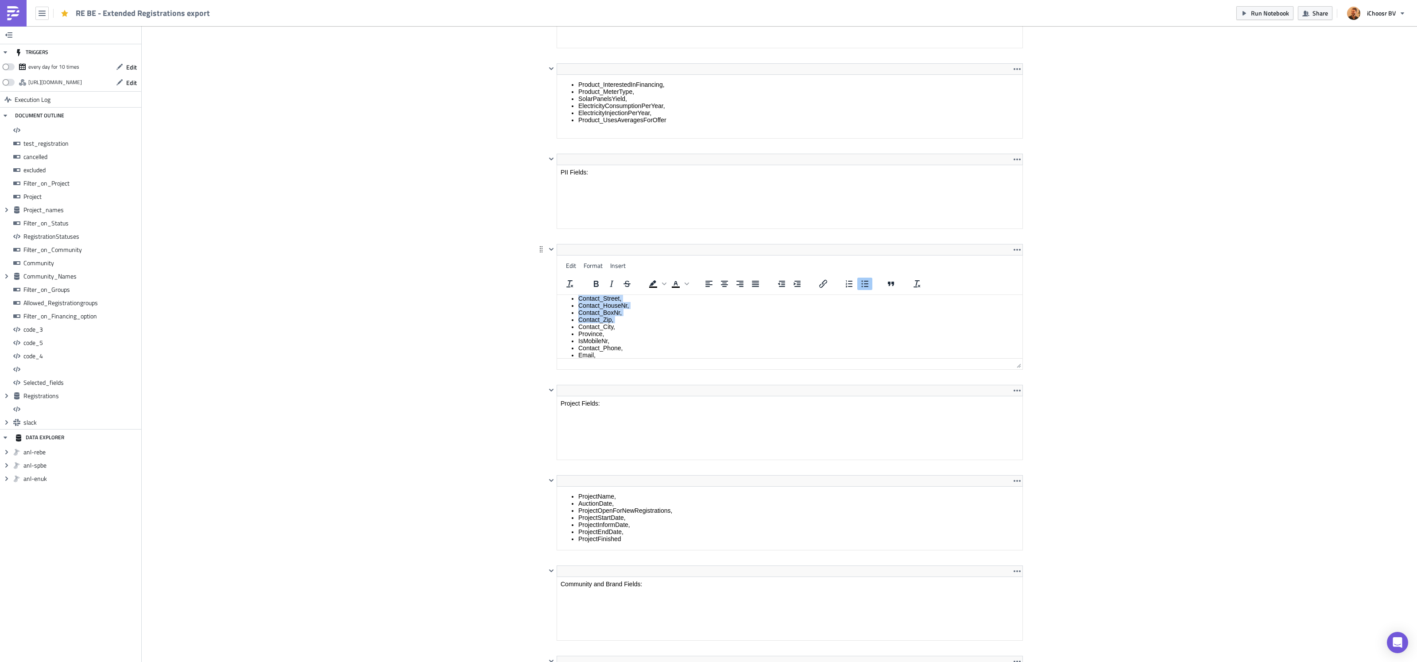
scroll to position [0, 0]
drag, startPoint x: 578, startPoint y: 323, endPoint x: 583, endPoint y: 283, distance: 40.1
click at [583, 294] on html "Salutation, Contact_FirstName, Contact_LastName, Contact_Street, Contact_HouseN…" at bounding box center [789, 357] width 465 height 126
click at [599, 343] on li "Contact_Zip," at bounding box center [798, 346] width 440 height 7
drag, startPoint x: 578, startPoint y: 350, endPoint x: 614, endPoint y: 348, distance: 35.9
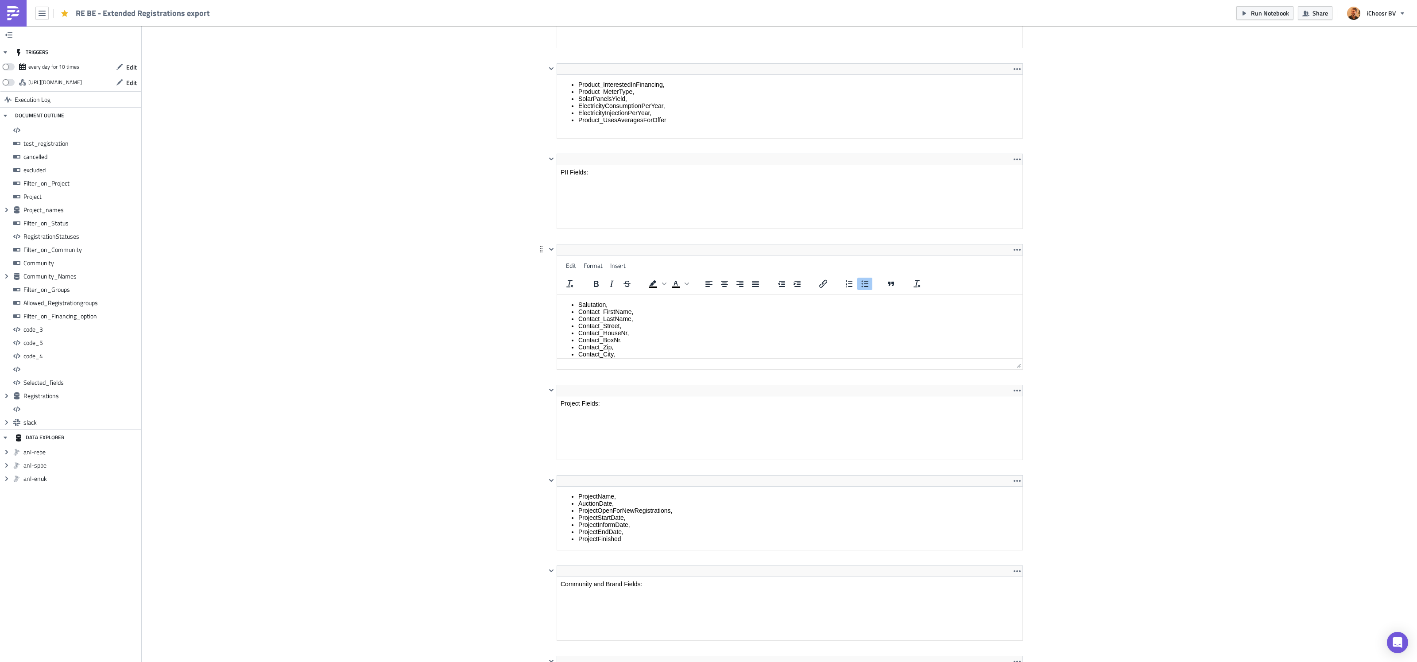
click at [614, 346] on ul "Salutation, Contact_FirstName, Contact_LastName, Contact_Street, Contact_HouseN…" at bounding box center [789, 357] width 458 height 113
drag, startPoint x: 614, startPoint y: 350, endPoint x: 579, endPoint y: 315, distance: 49.5
click at [579, 315] on li "Contact_City," at bounding box center [798, 317] width 440 height 7
copy li "Contact_City"
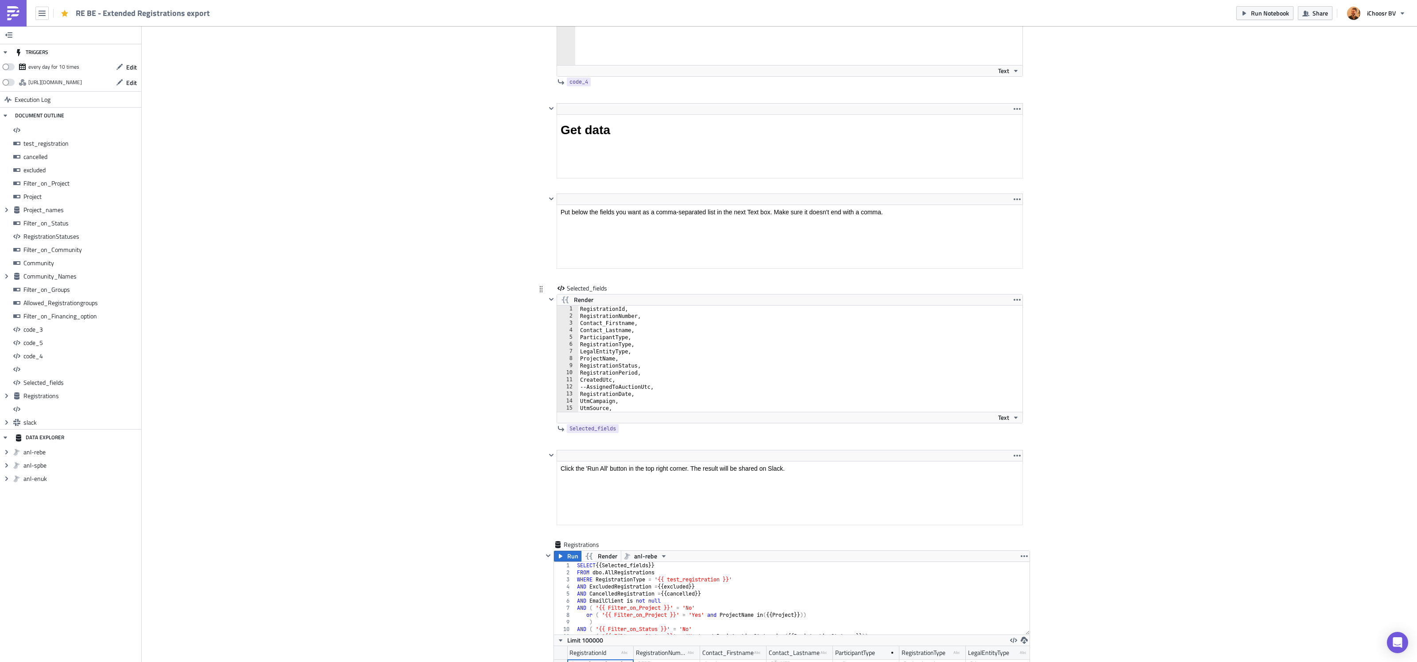
scroll to position [7260, 0]
type textarea "Contact_Lastname,"
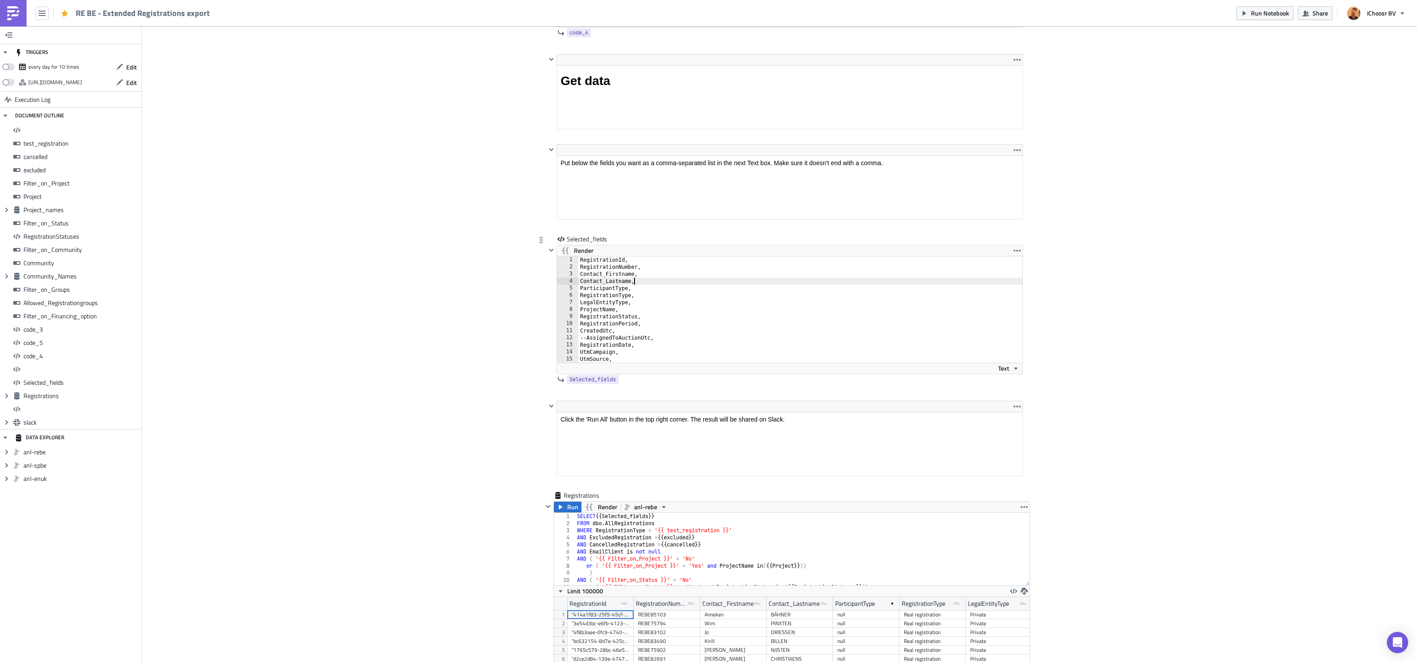
scroll to position [7209, 0]
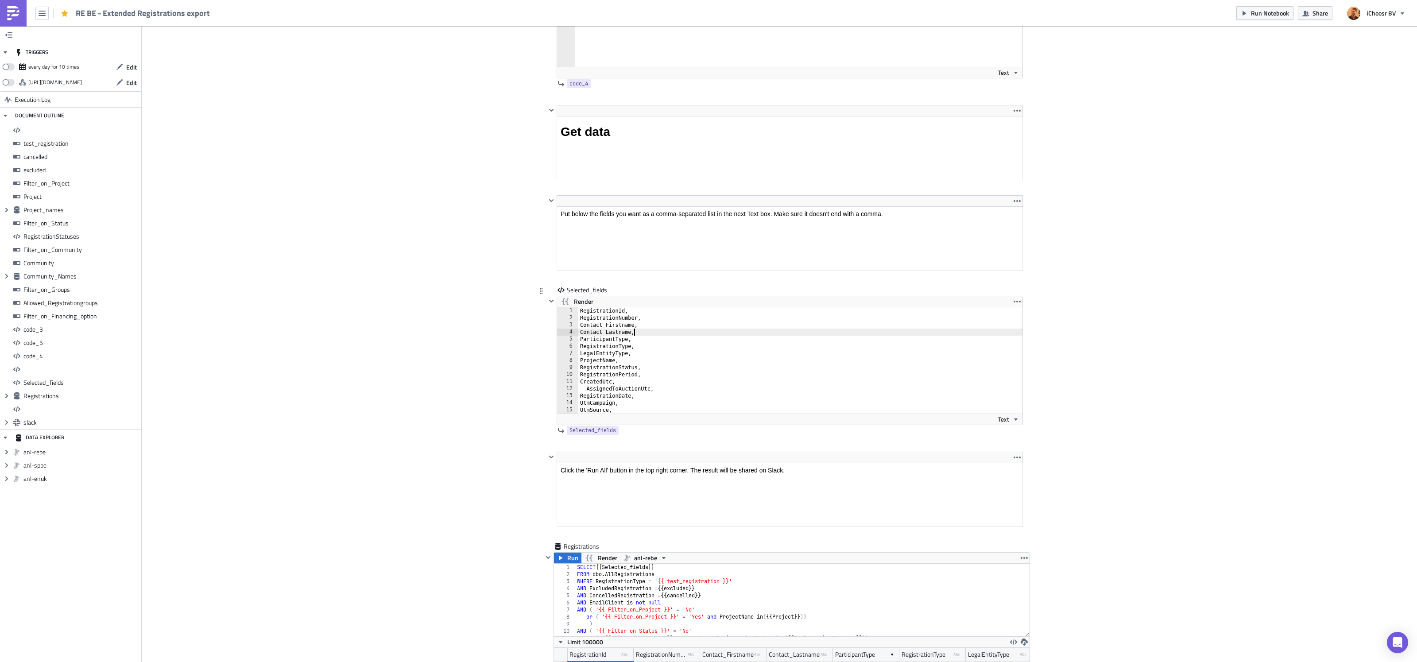
click at [637, 351] on div "RegistrationId, RegistrationNumber, Contact_Firstname, Contact_Lastname, Partic…" at bounding box center [805, 367] width 455 height 120
type textarea "Contact_City,"
drag, startPoint x: 344, startPoint y: 277, endPoint x: 353, endPoint y: 312, distance: 36.0
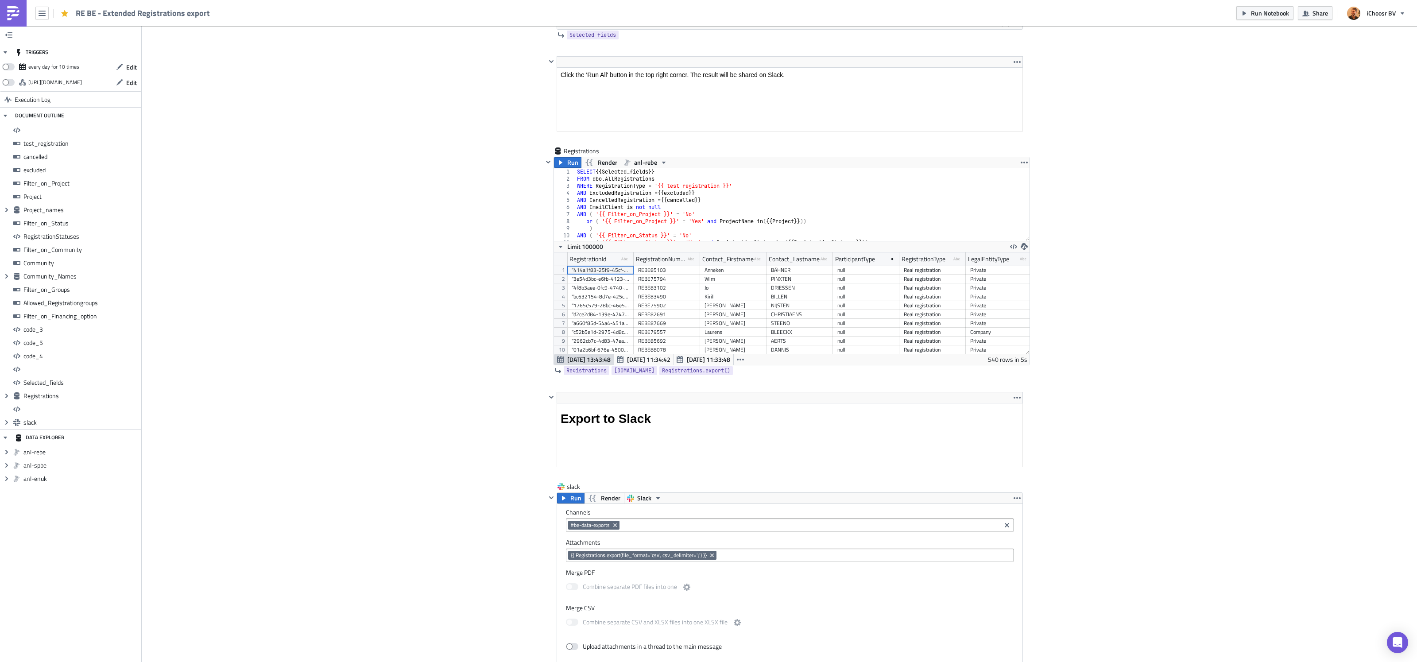
scroll to position [7610, 0]
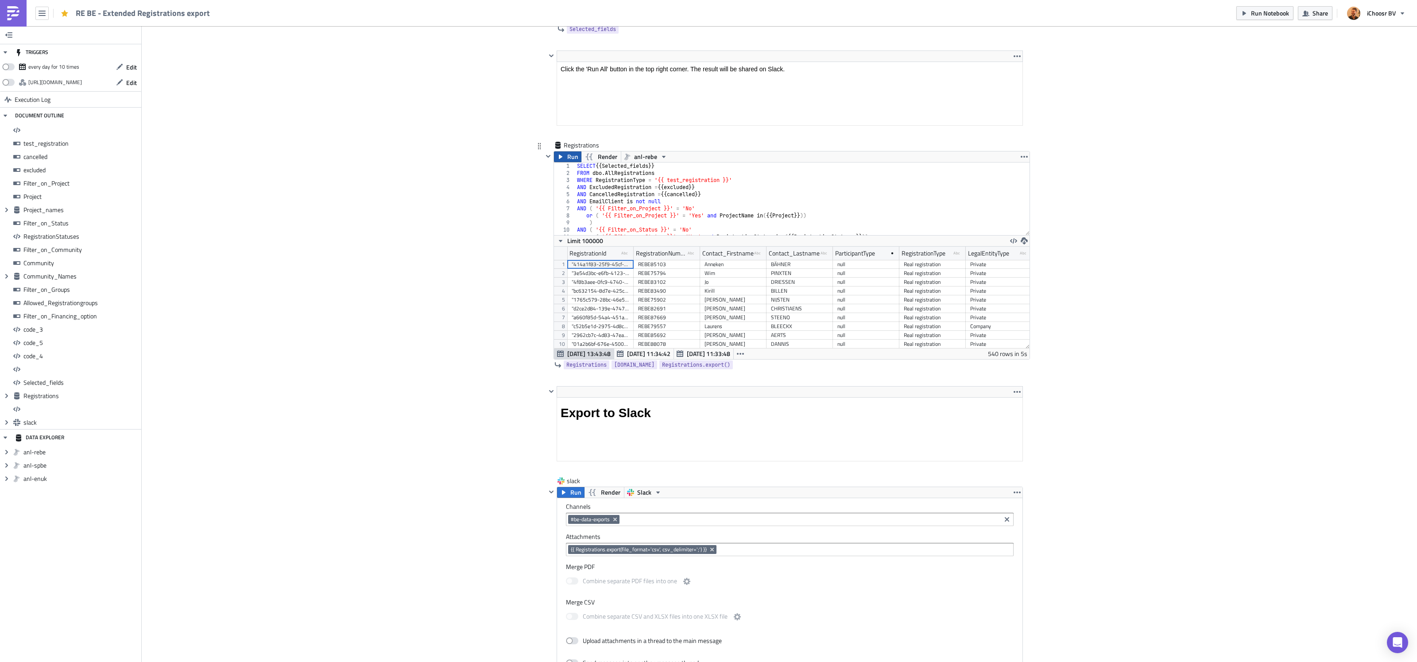
click at [575, 162] on span "Run" at bounding box center [572, 156] width 11 height 11
click at [1283, 15] on span "Run Notebook" at bounding box center [1270, 12] width 38 height 9
